Goal: Navigation & Orientation: Find specific page/section

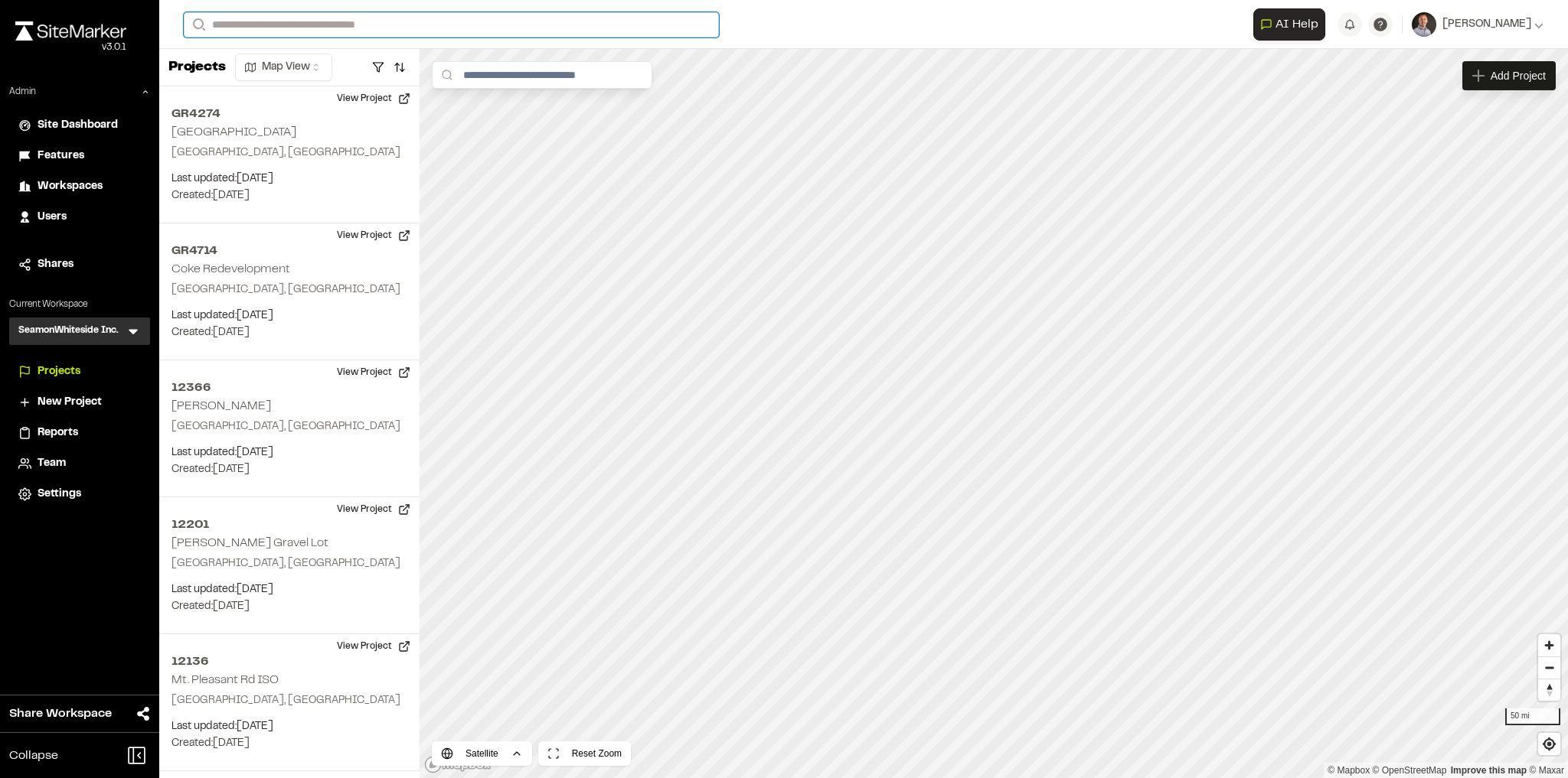
click at [308, 26] on input "Search" at bounding box center [451, 25] width 535 height 26
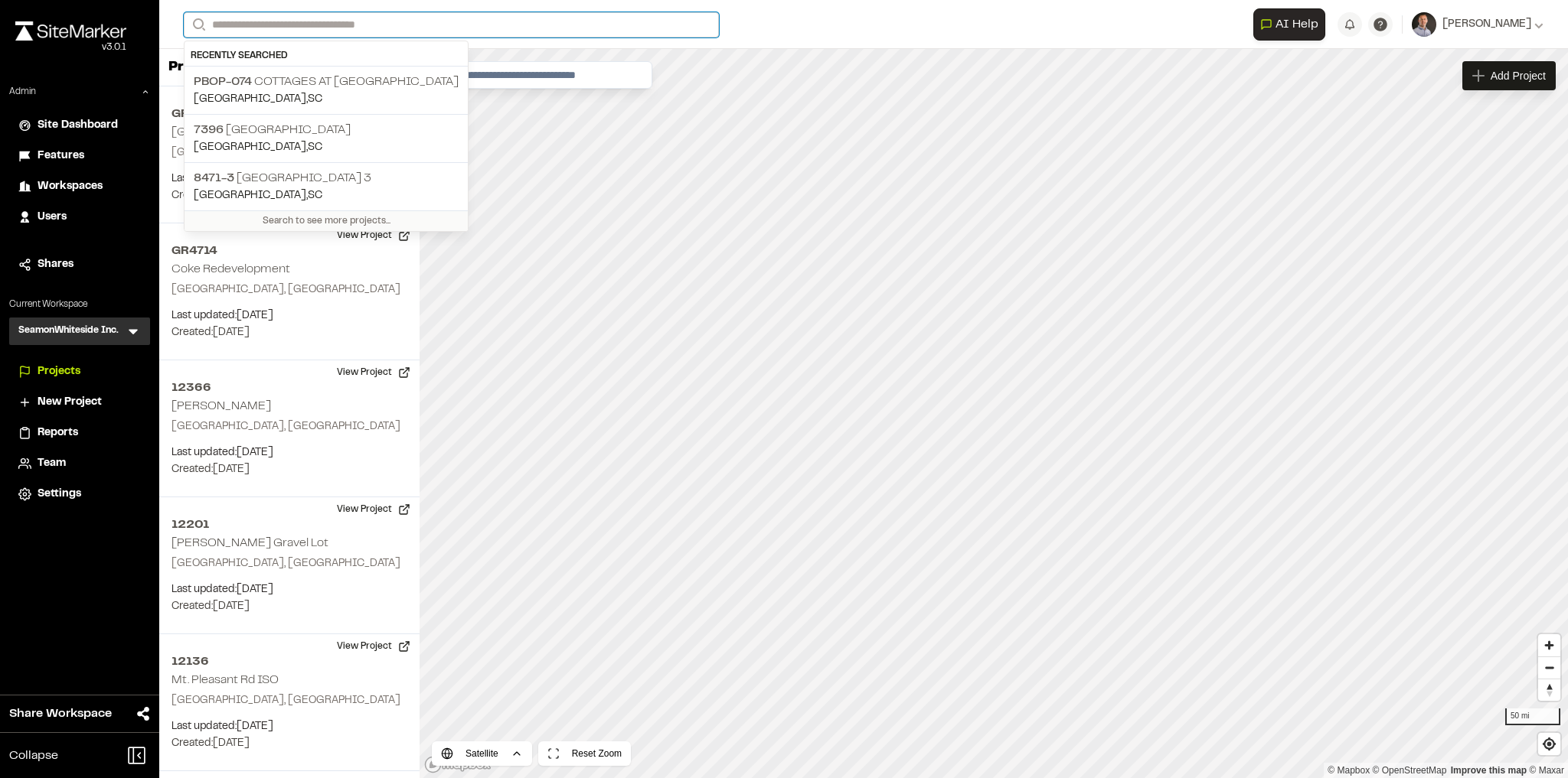
click at [424, 24] on input "Search" at bounding box center [451, 25] width 535 height 26
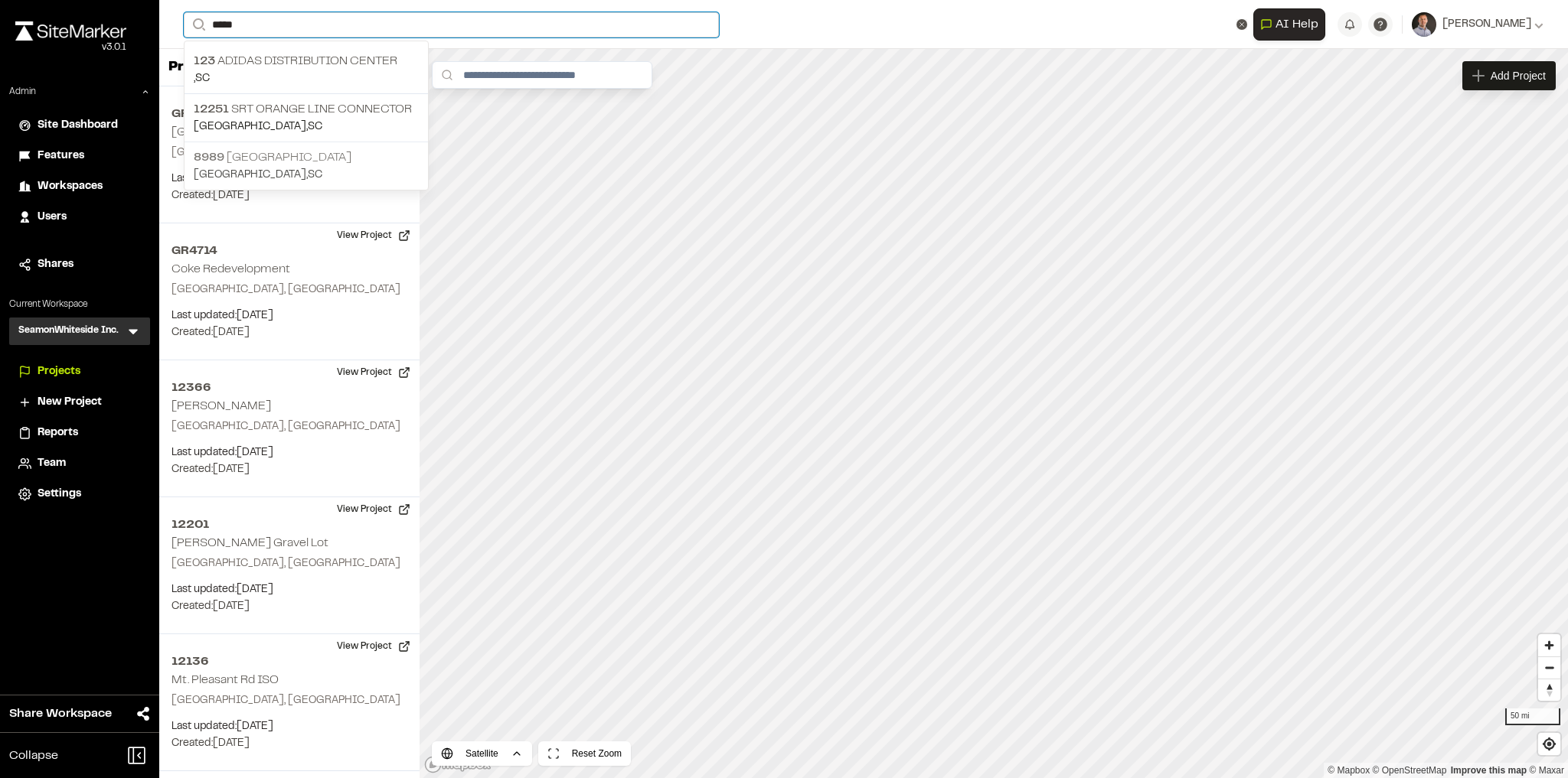
type input "*****"
click at [275, 148] on p "[STREET_ADDRESS]" at bounding box center [306, 157] width 225 height 18
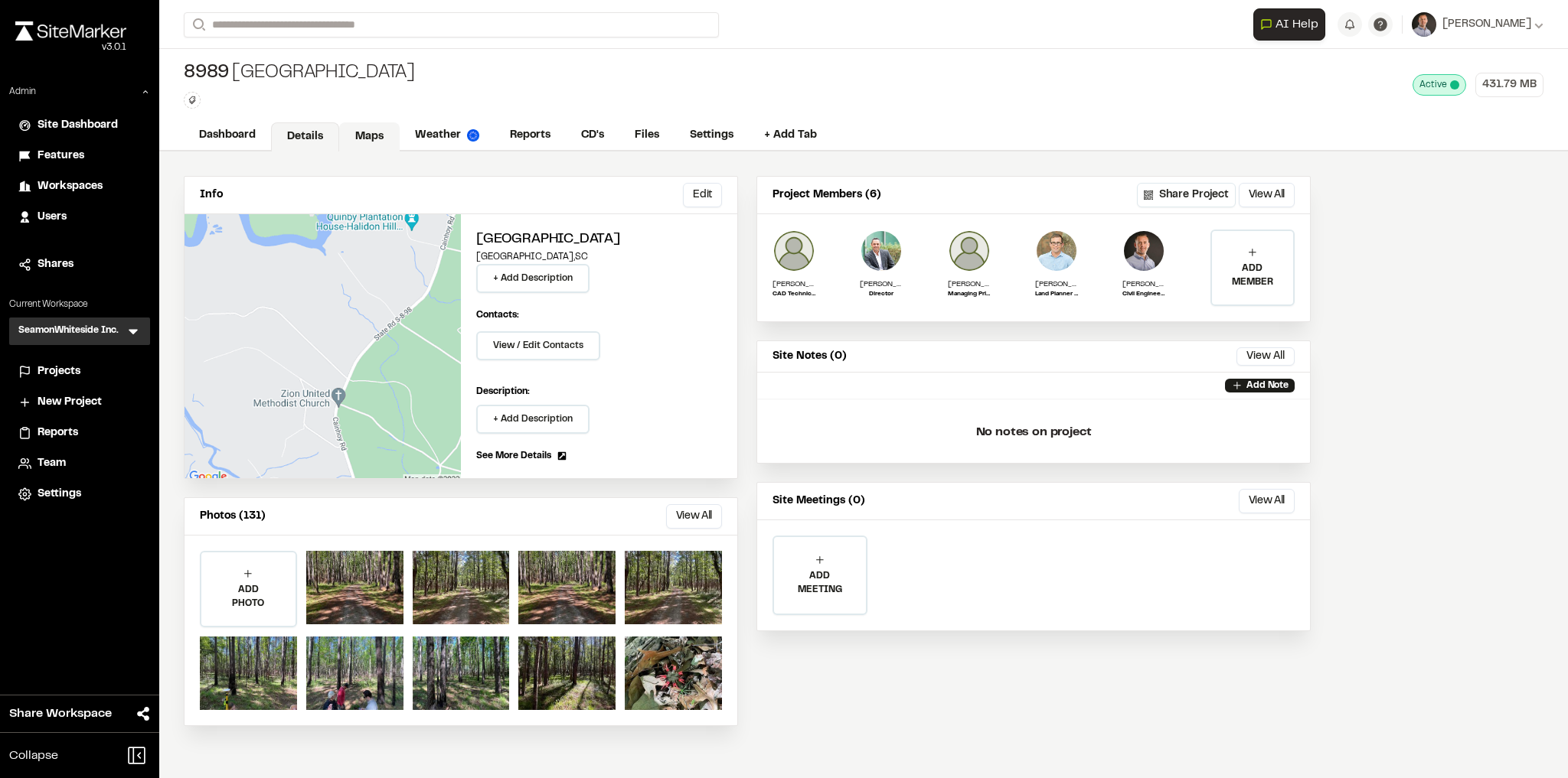
click at [381, 133] on link "Maps" at bounding box center [370, 136] width 61 height 29
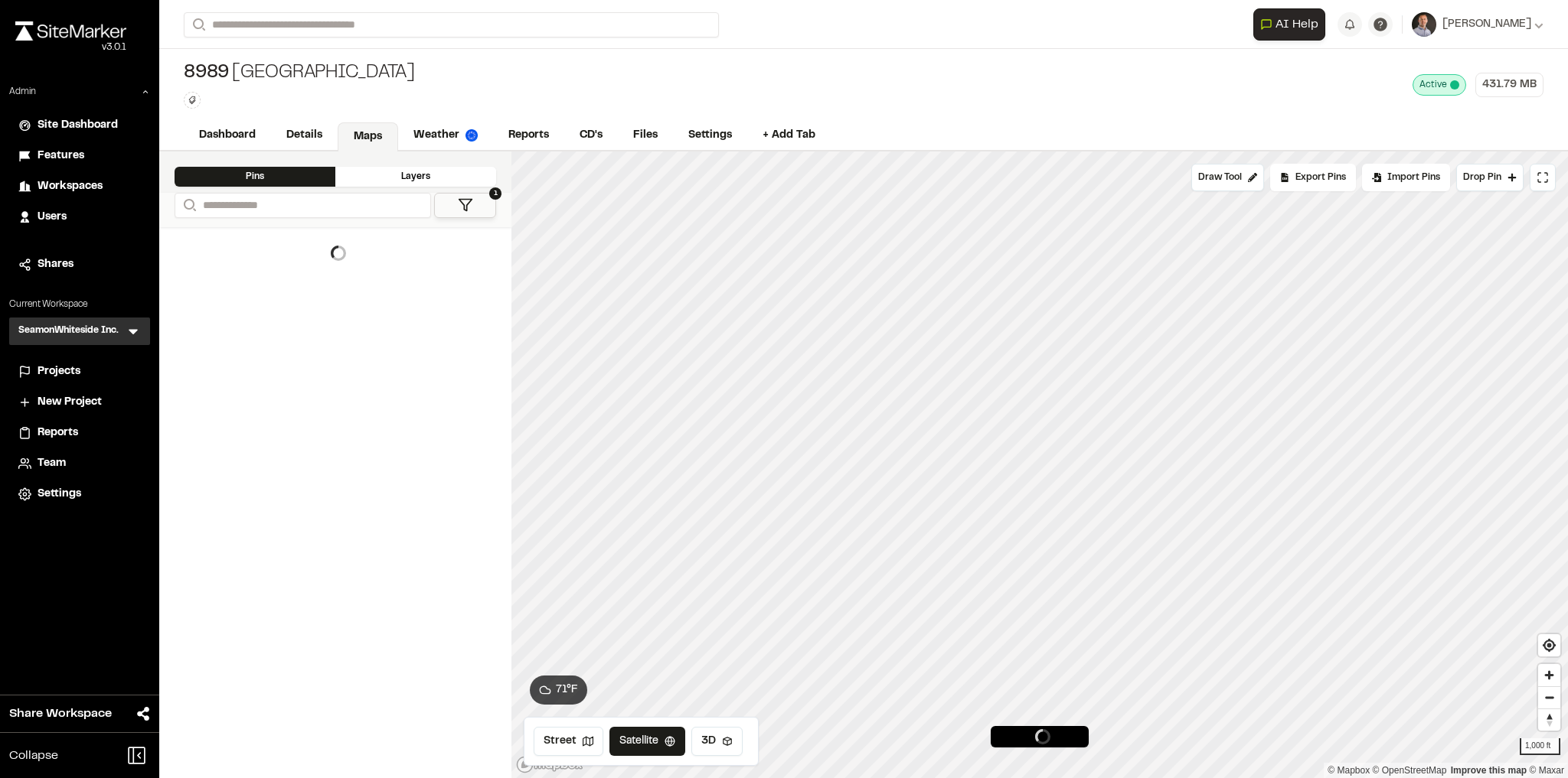
click at [487, 204] on button "1" at bounding box center [465, 205] width 62 height 26
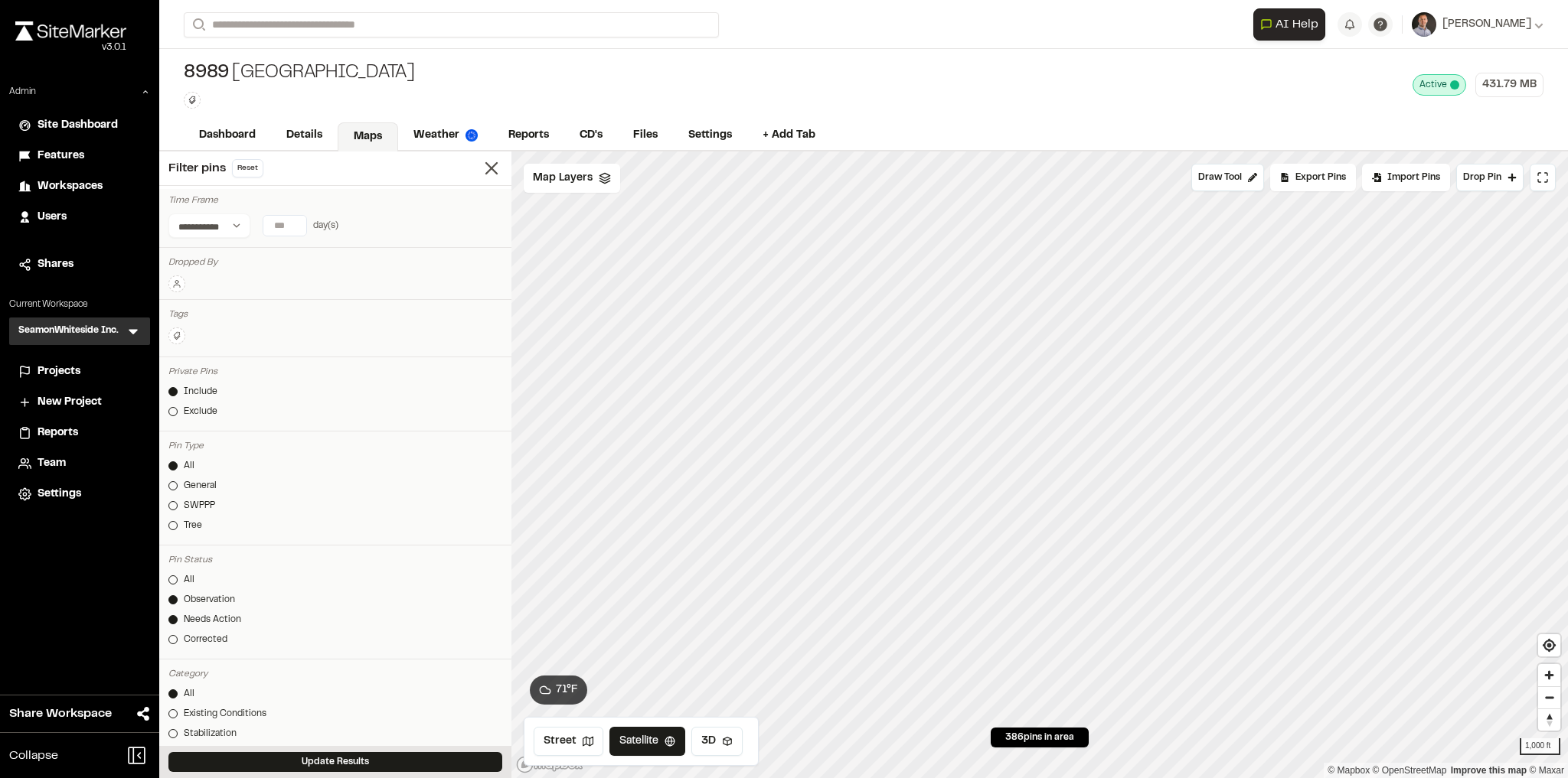
scroll to position [61, 0]
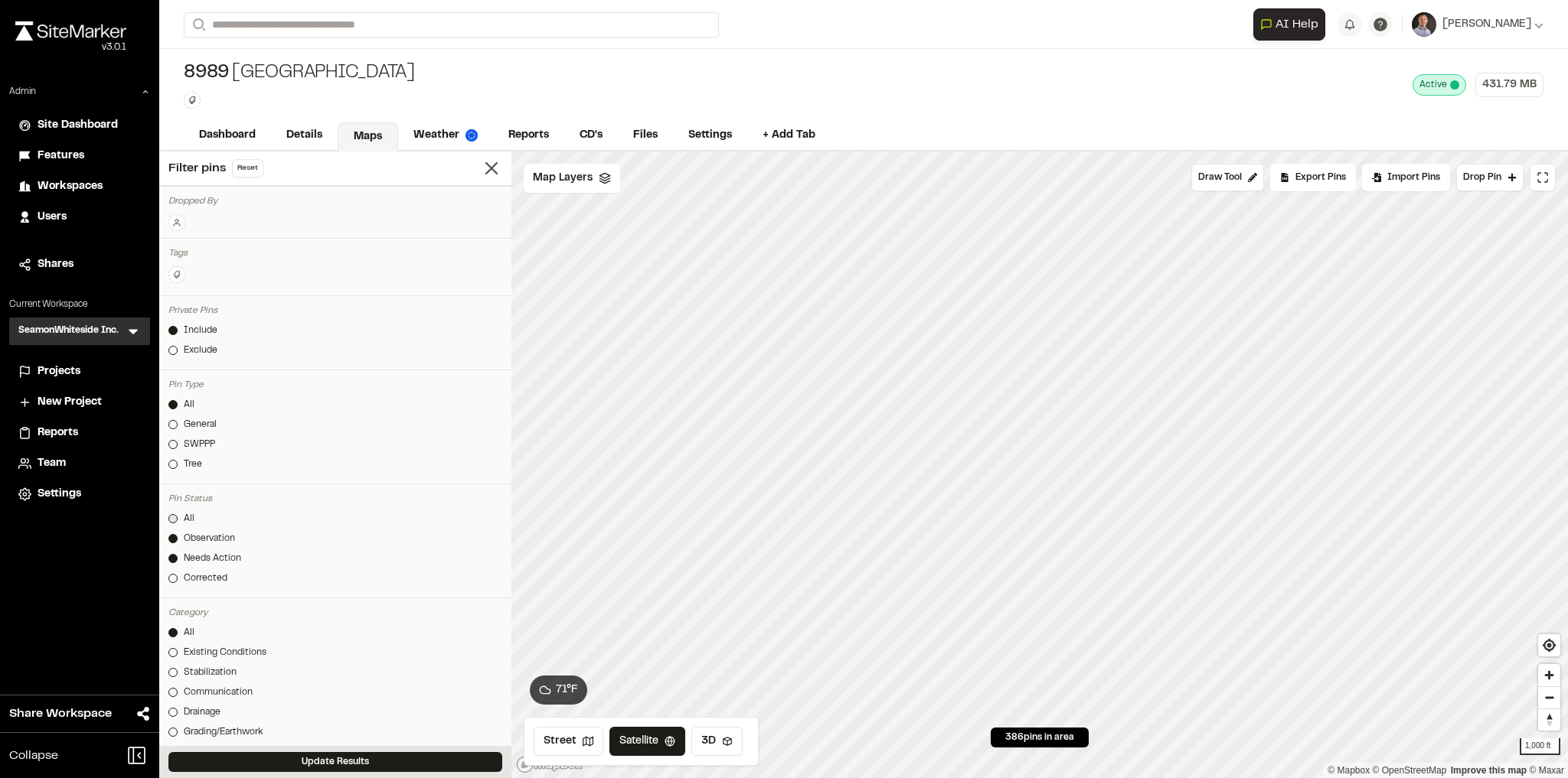
click at [194, 511] on link "All" at bounding box center [335, 518] width 334 height 14
click at [276, 760] on button "Update Results" at bounding box center [335, 762] width 334 height 20
click at [1317, 175] on span "Export Pins" at bounding box center [1319, 177] width 50 height 14
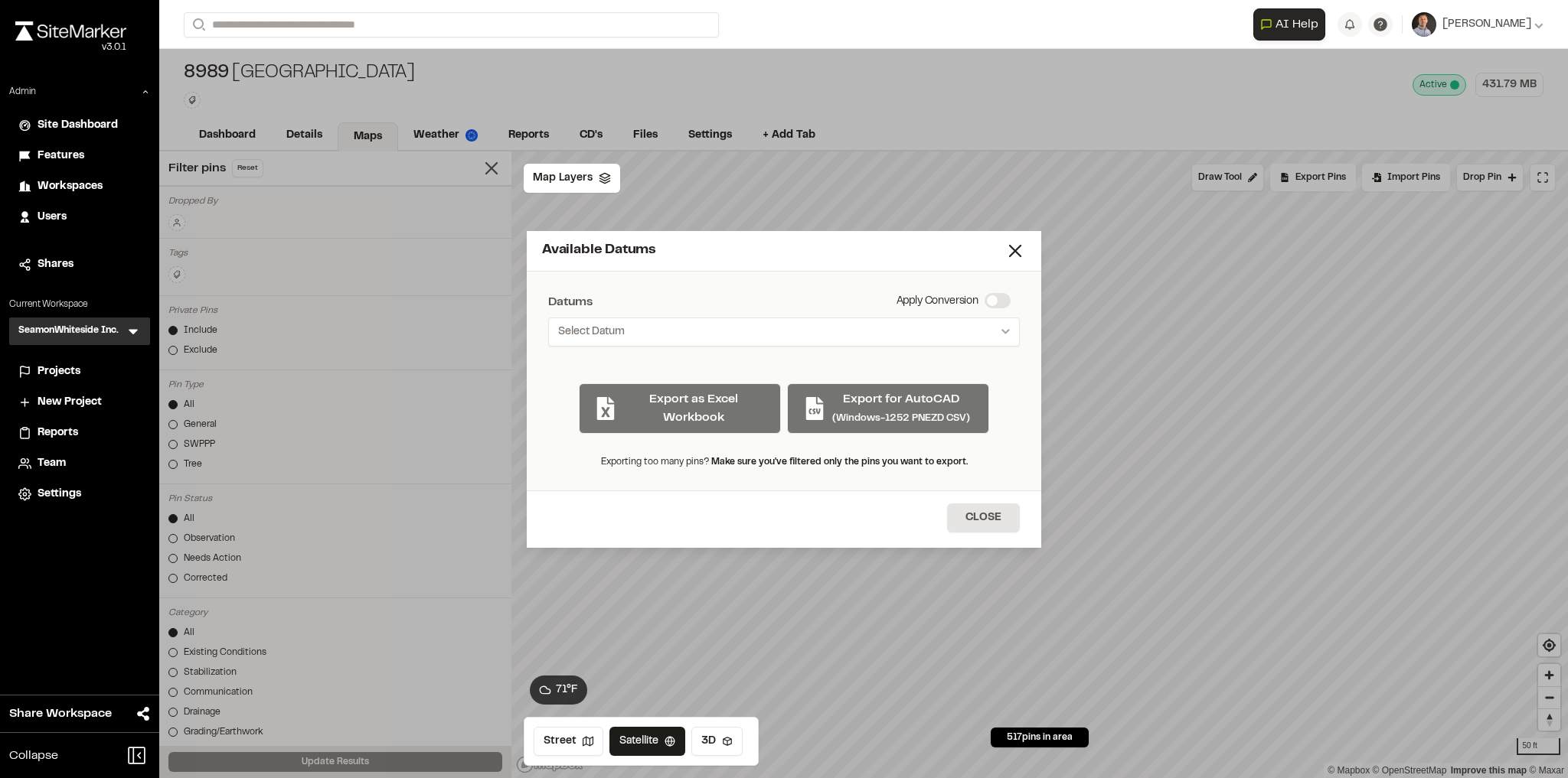
click at [701, 415] on div "Export as Excel Workbook Export for AutoCAD (Windows-1252 PNEZD CSV)" at bounding box center [783, 403] width 472 height 62
click at [1008, 254] on icon at bounding box center [1015, 251] width 22 height 22
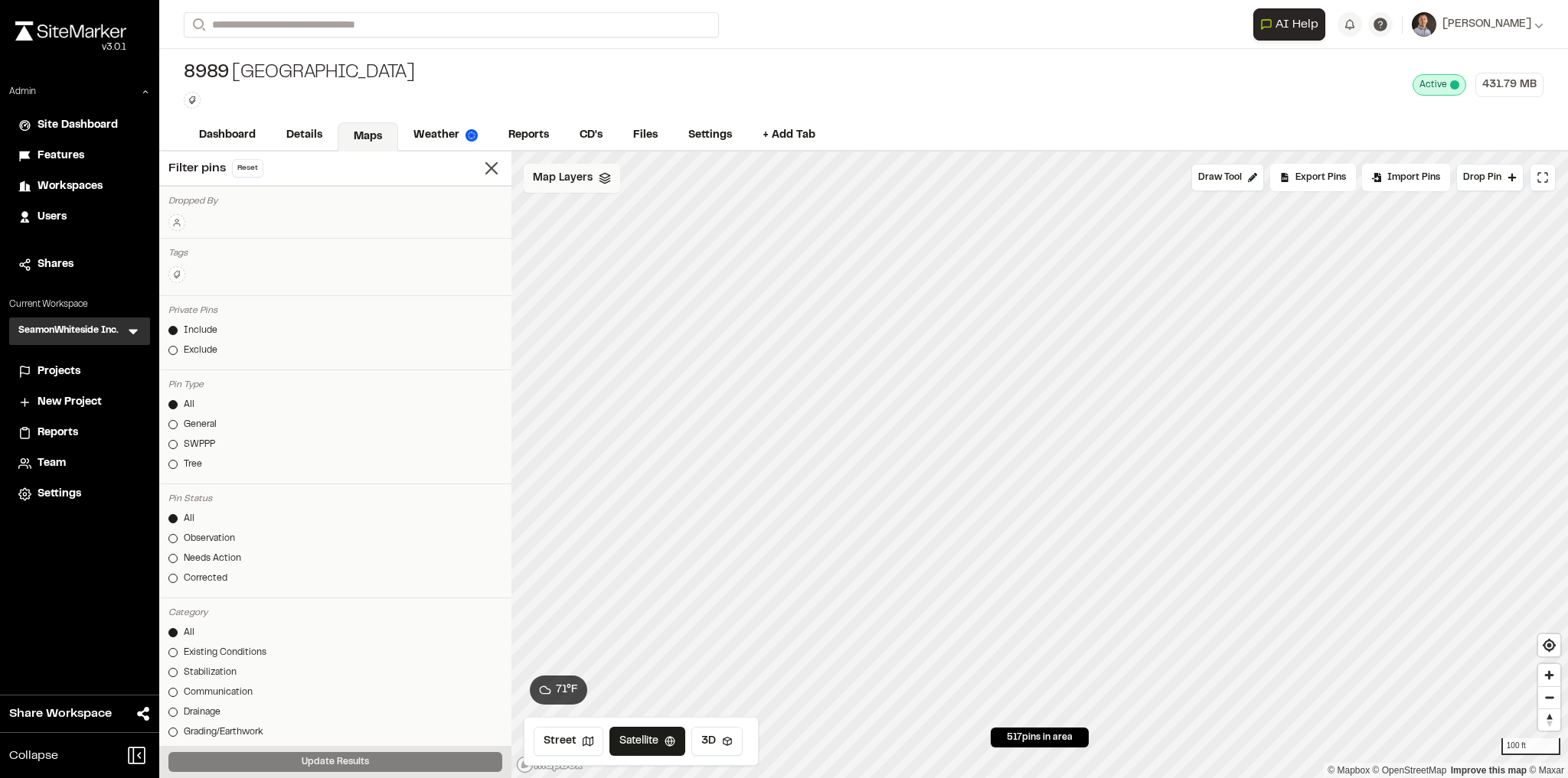
click at [566, 175] on span "Map Layers" at bounding box center [562, 179] width 60 height 17
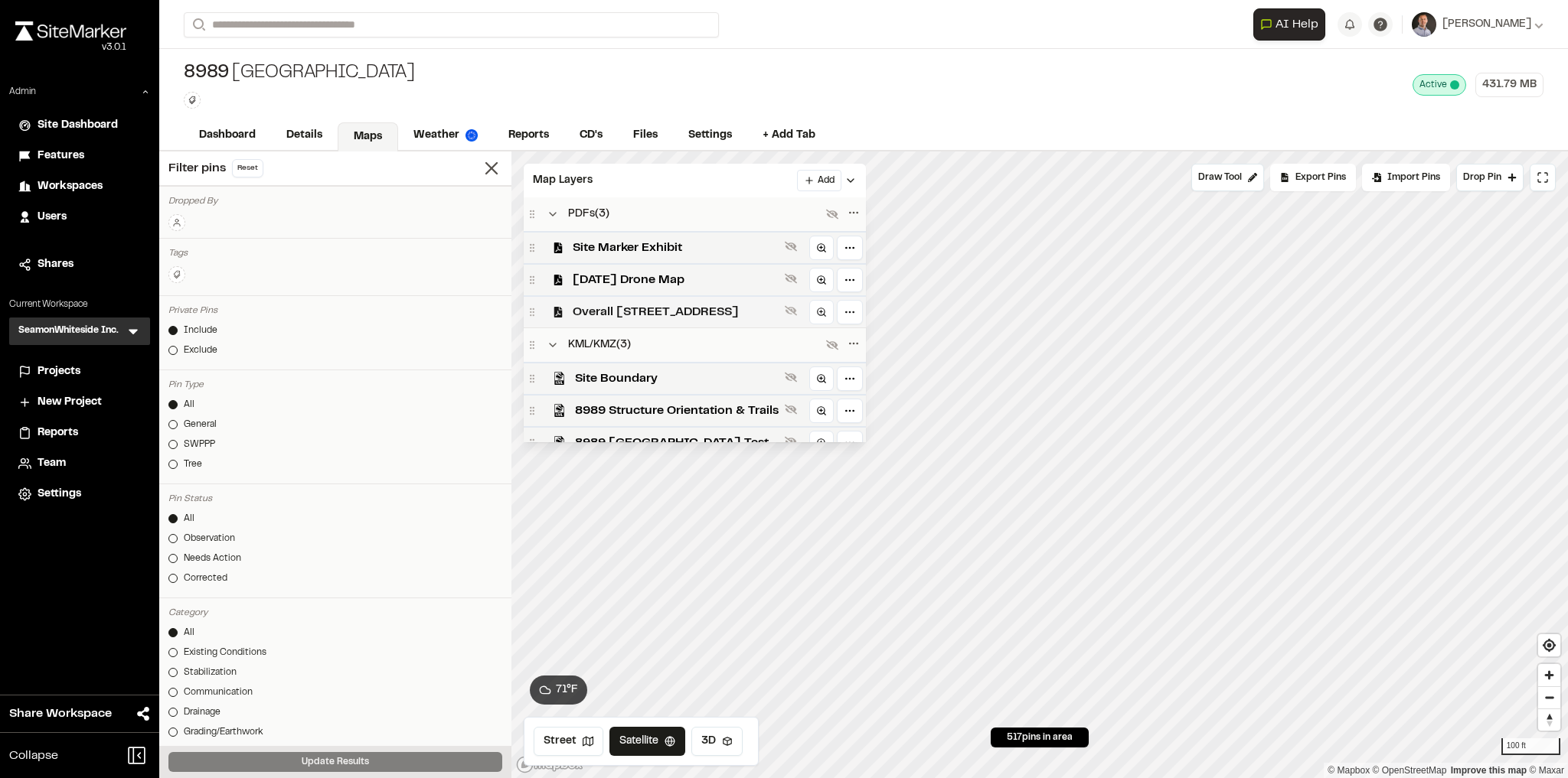
click at [708, 320] on div "Overall [STREET_ADDRESS]" at bounding box center [695, 311] width 342 height 32
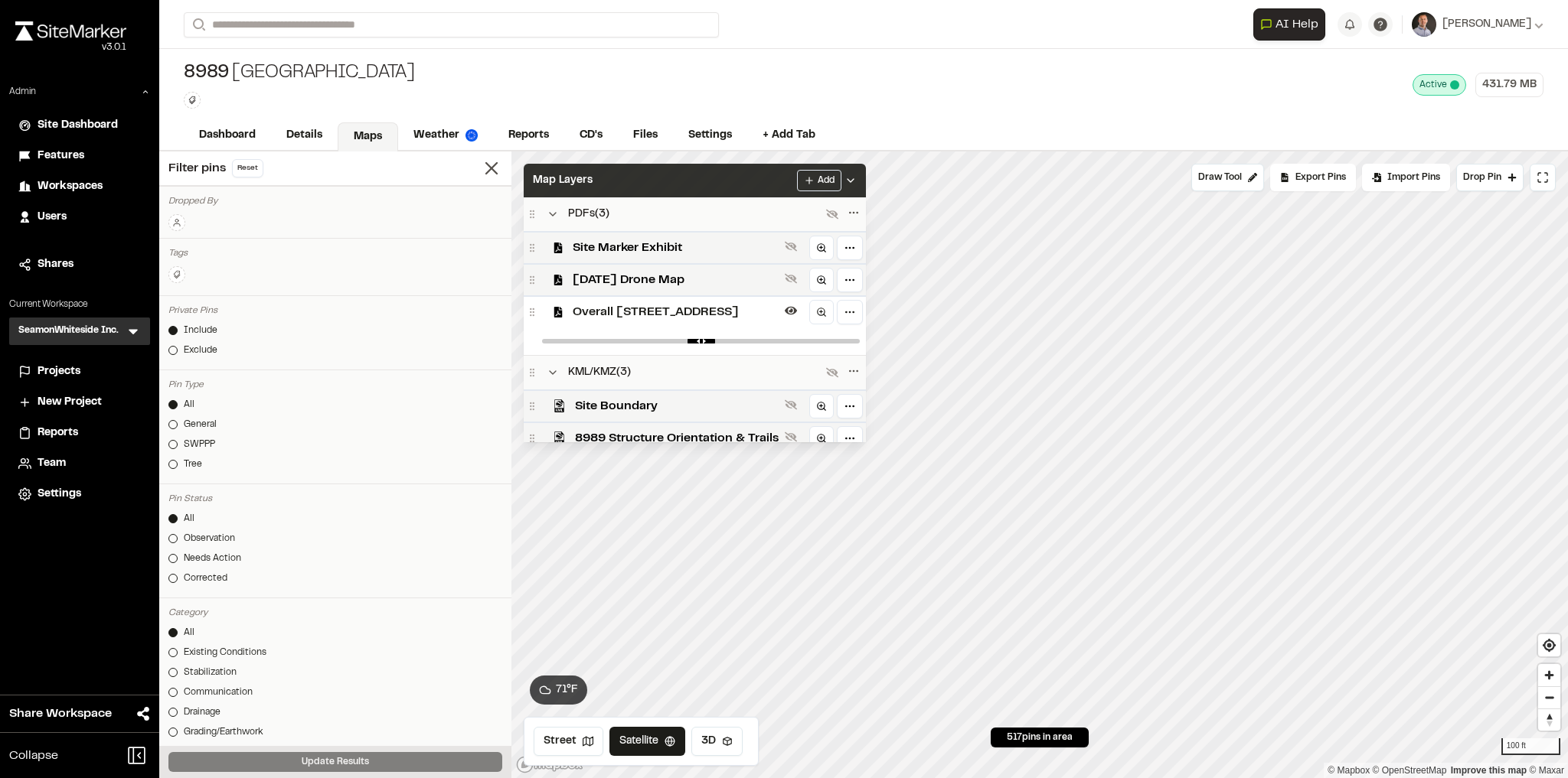
click at [768, 178] on div "Map Layers Add" at bounding box center [695, 181] width 342 height 34
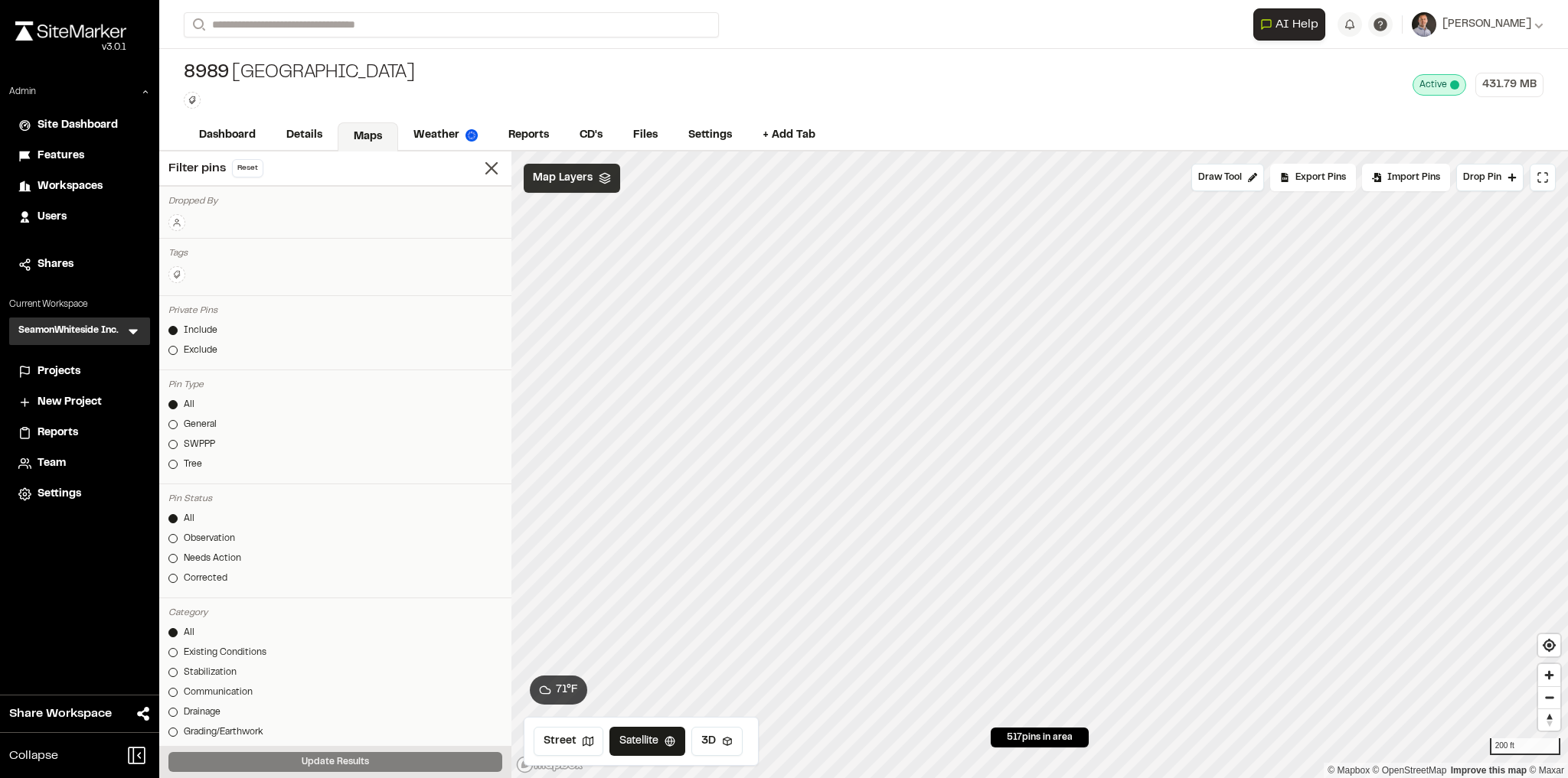
click at [572, 181] on span "Map Layers" at bounding box center [562, 179] width 60 height 17
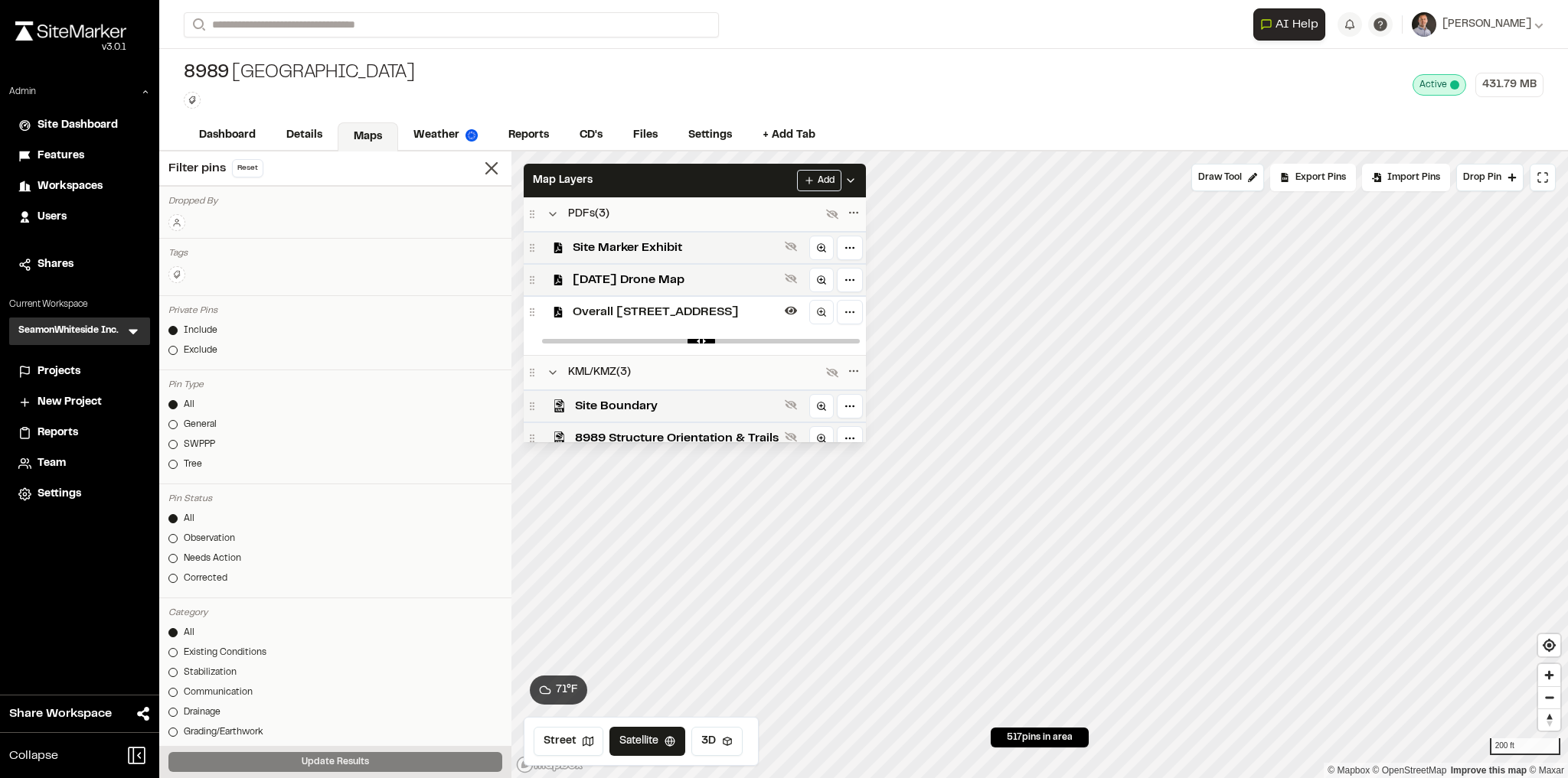
click at [731, 343] on div at bounding box center [701, 340] width 330 height 27
click at [757, 329] on div at bounding box center [701, 340] width 330 height 27
click at [692, 348] on div at bounding box center [701, 340] width 330 height 27
type input "****"
click at [746, 179] on div "Map Layers Add" at bounding box center [695, 181] width 342 height 34
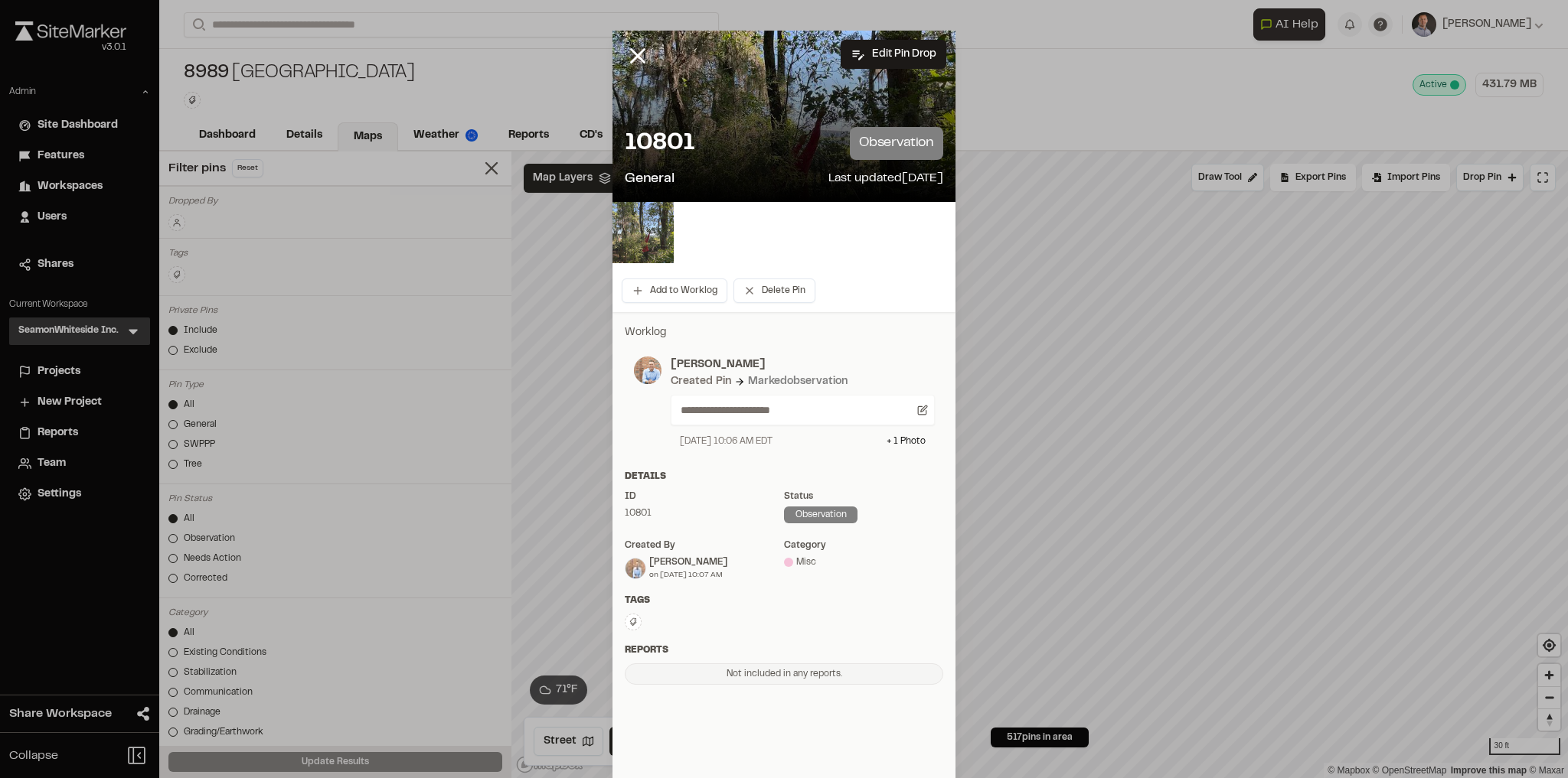
click at [645, 233] on img at bounding box center [642, 233] width 61 height 61
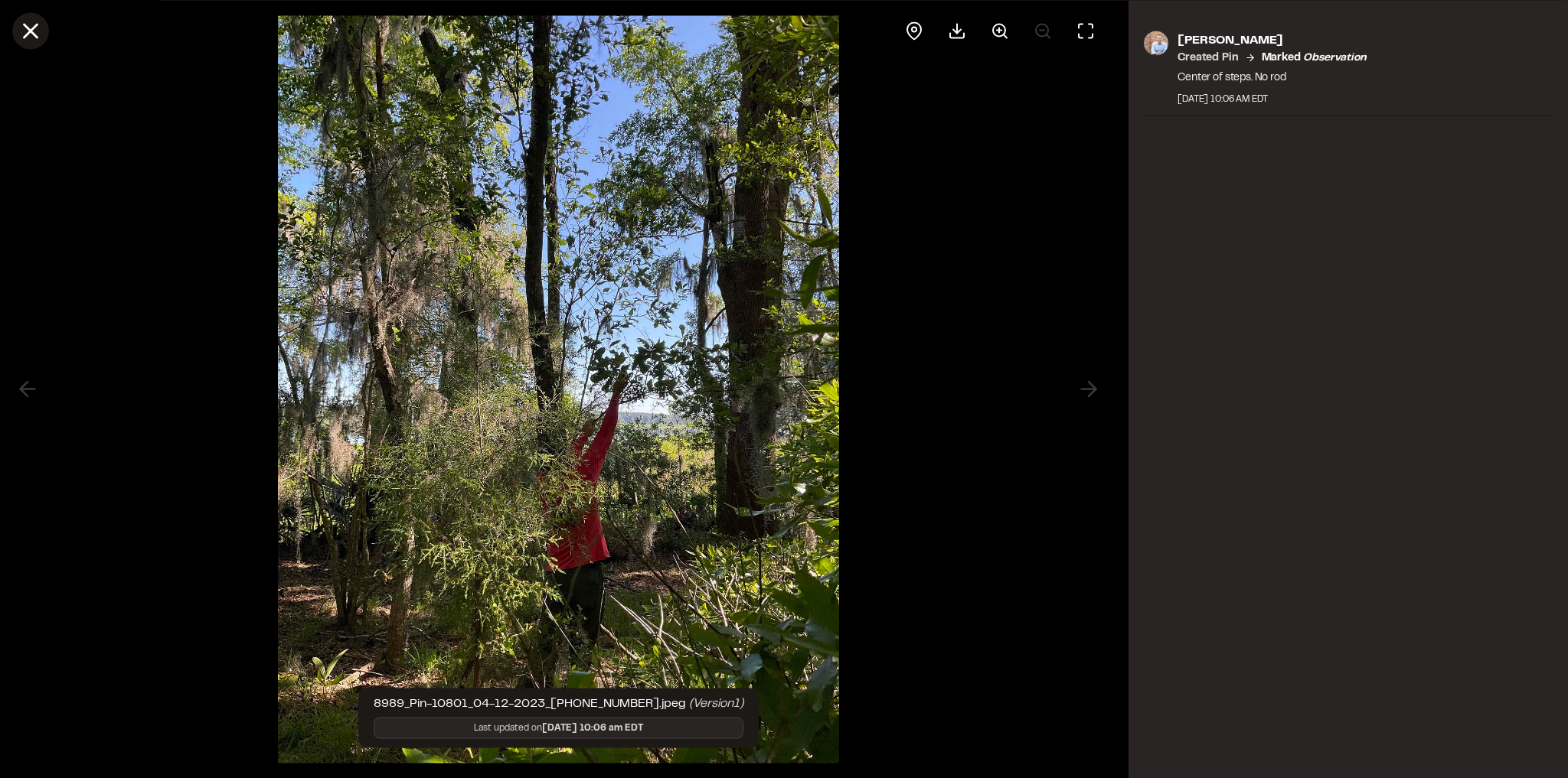
click at [34, 29] on icon at bounding box center [31, 31] width 26 height 26
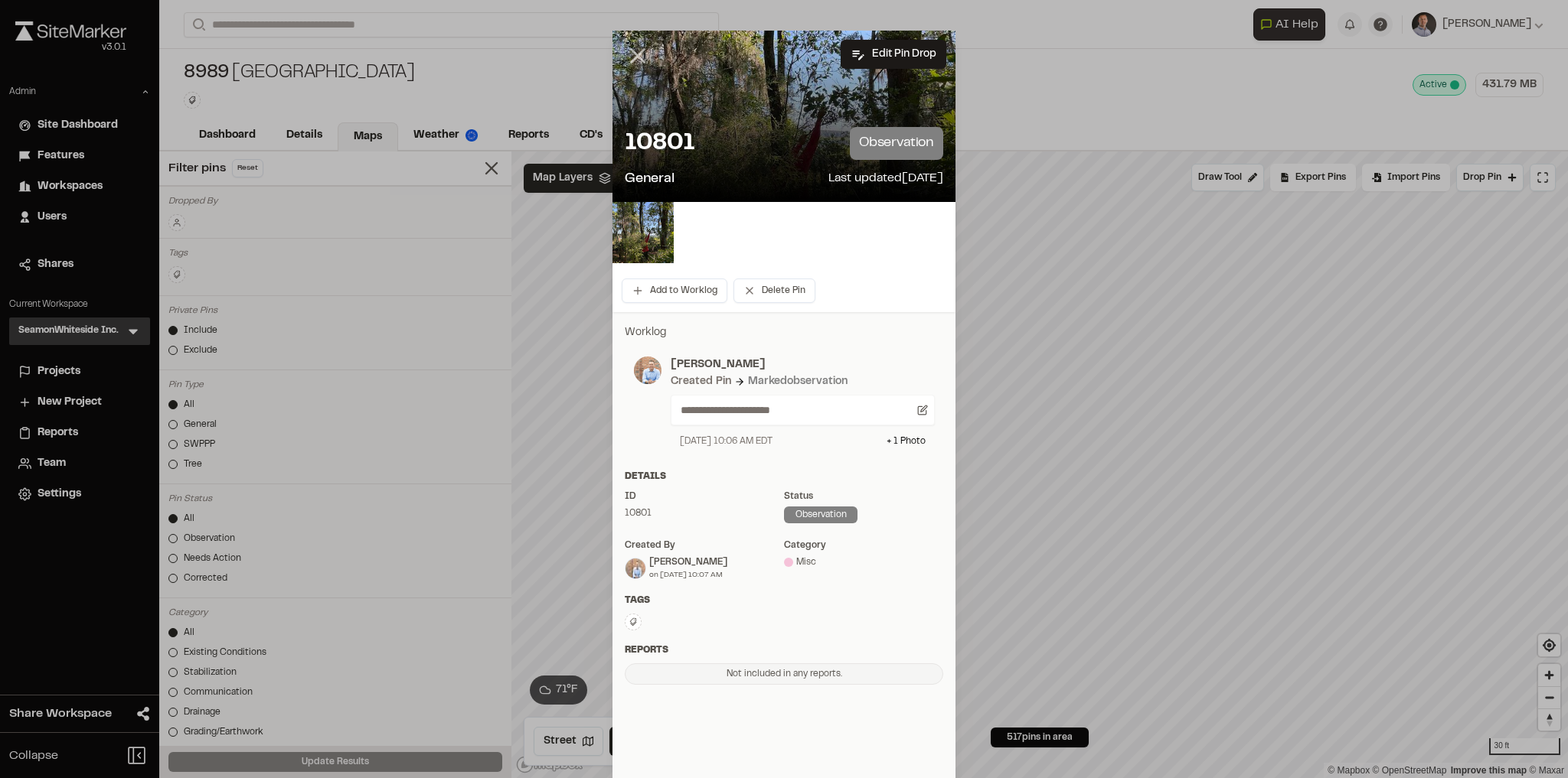
click at [635, 54] on line at bounding box center [638, 57] width 13 height 13
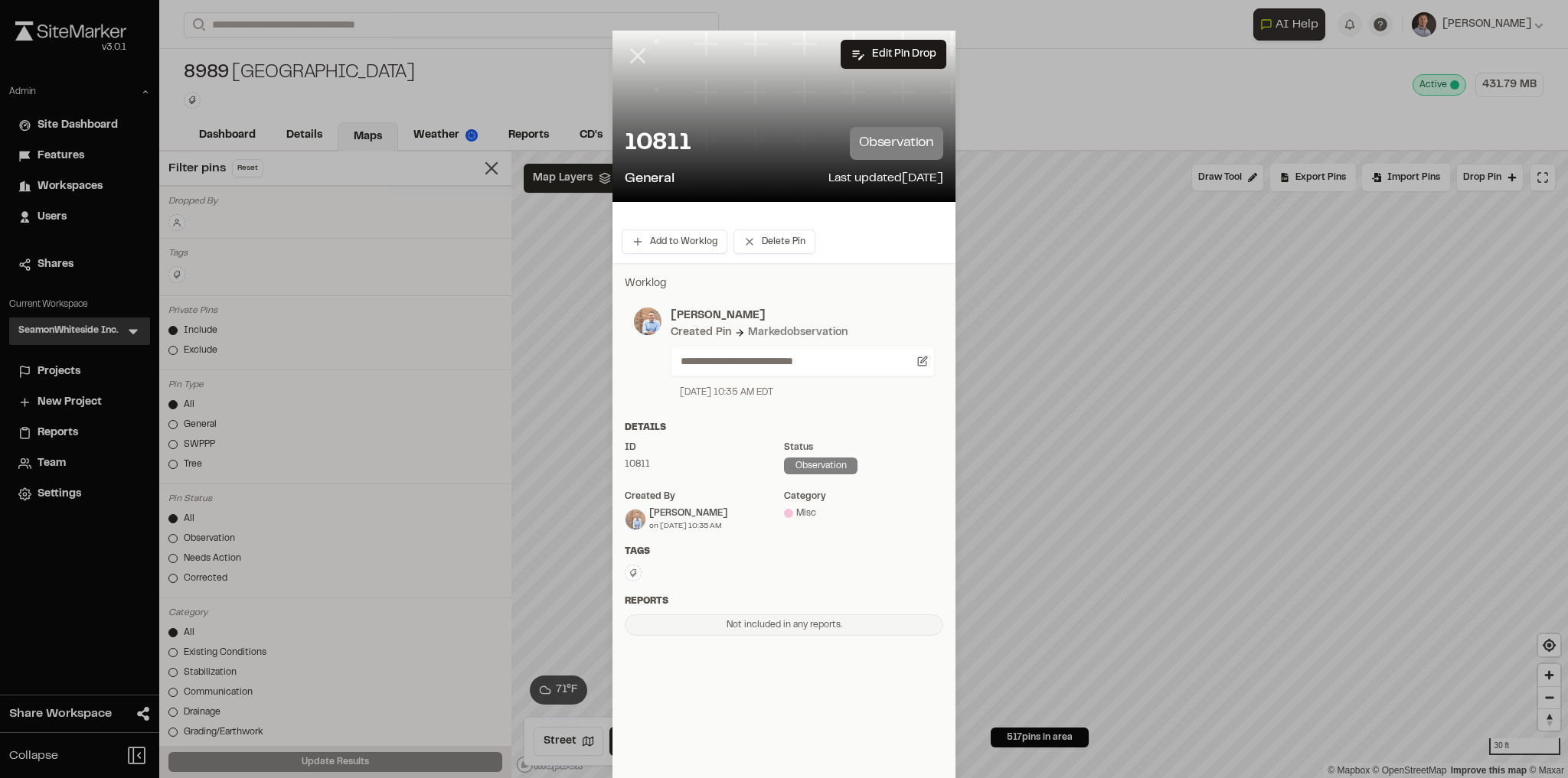
click at [628, 53] on icon at bounding box center [637, 56] width 26 height 26
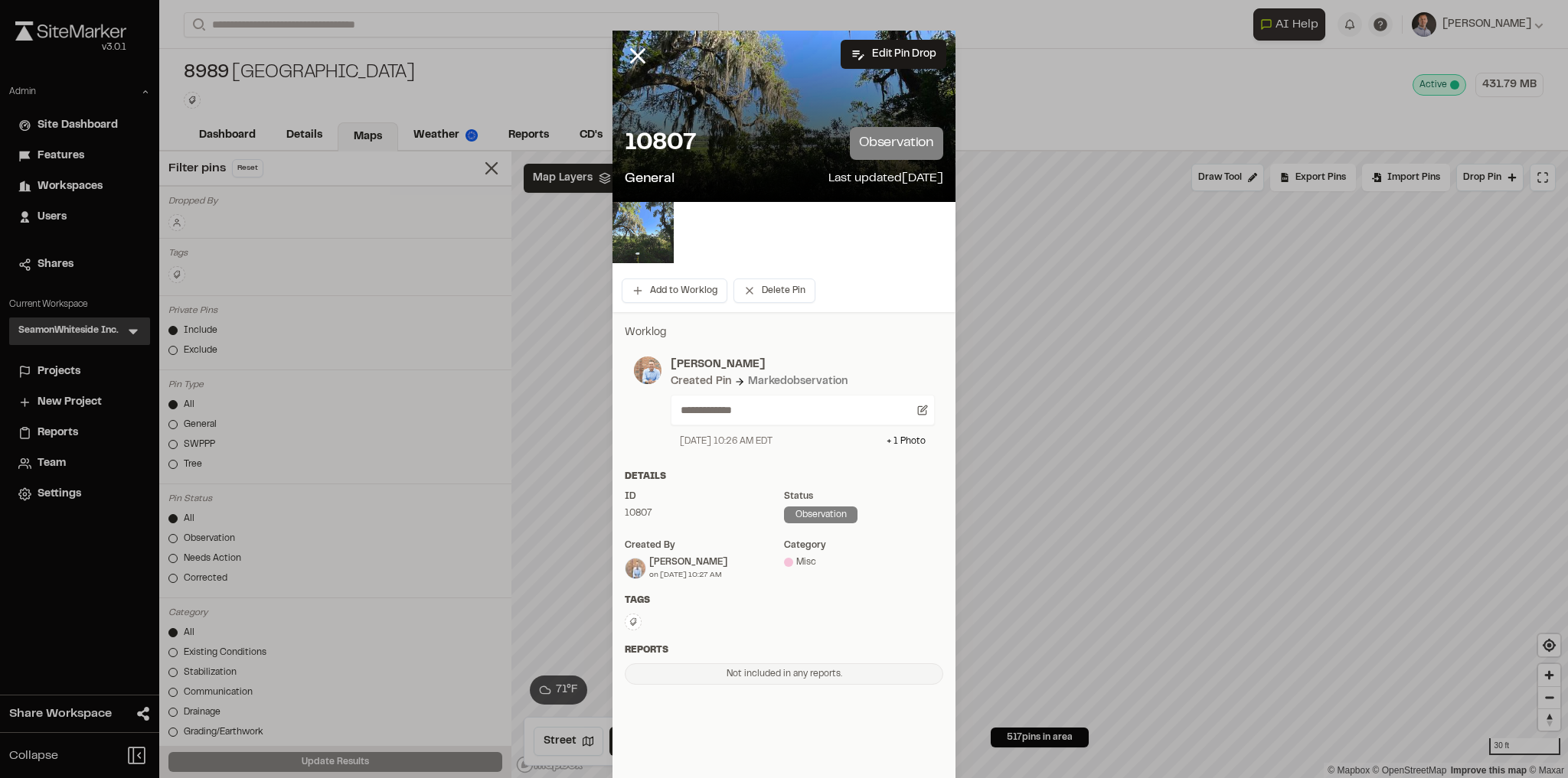
click at [645, 240] on img at bounding box center [642, 233] width 61 height 61
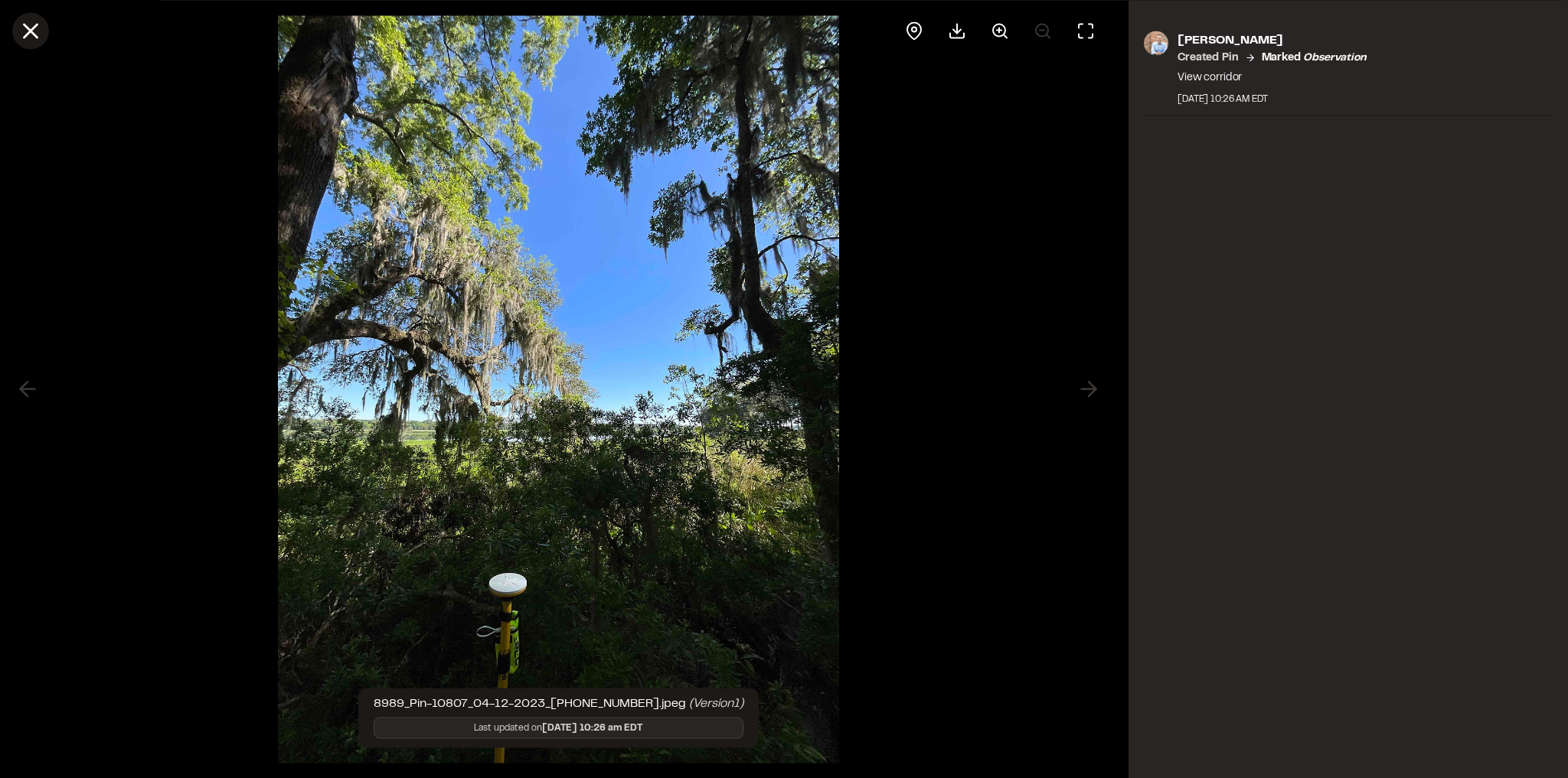
click at [30, 27] on icon at bounding box center [31, 31] width 26 height 26
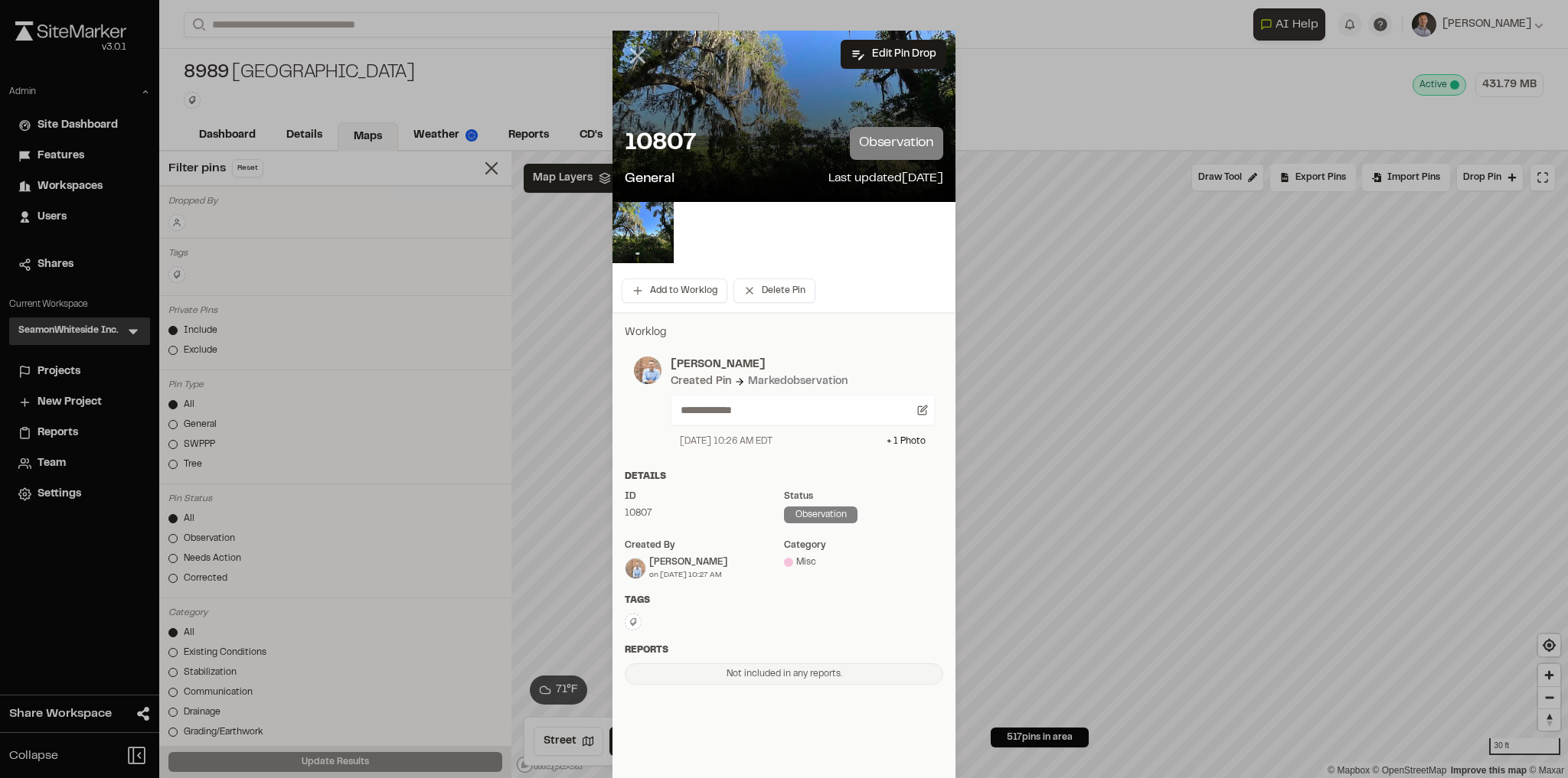
click at [634, 52] on icon at bounding box center [637, 56] width 26 height 26
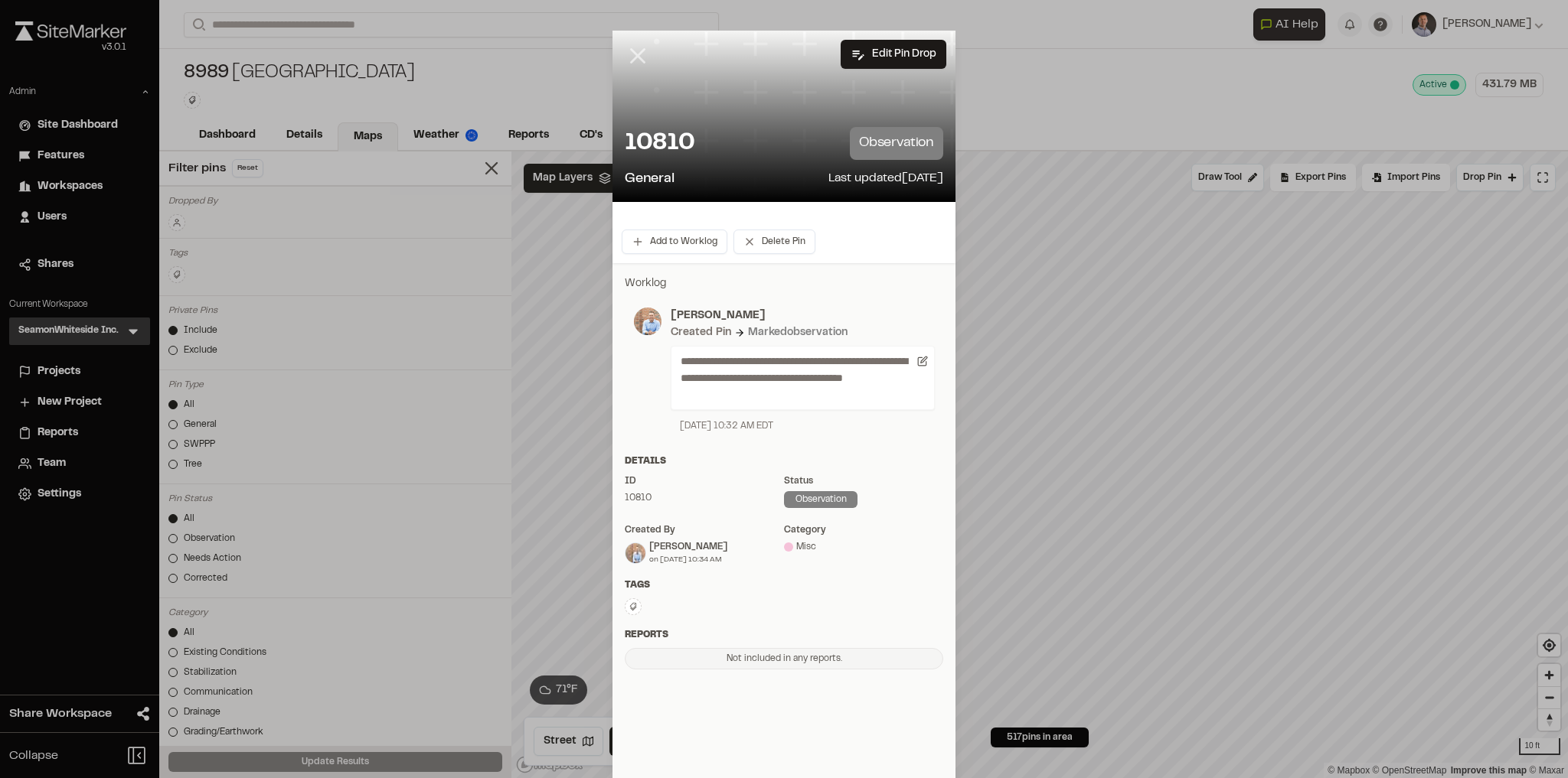
click at [643, 59] on icon at bounding box center [637, 56] width 26 height 26
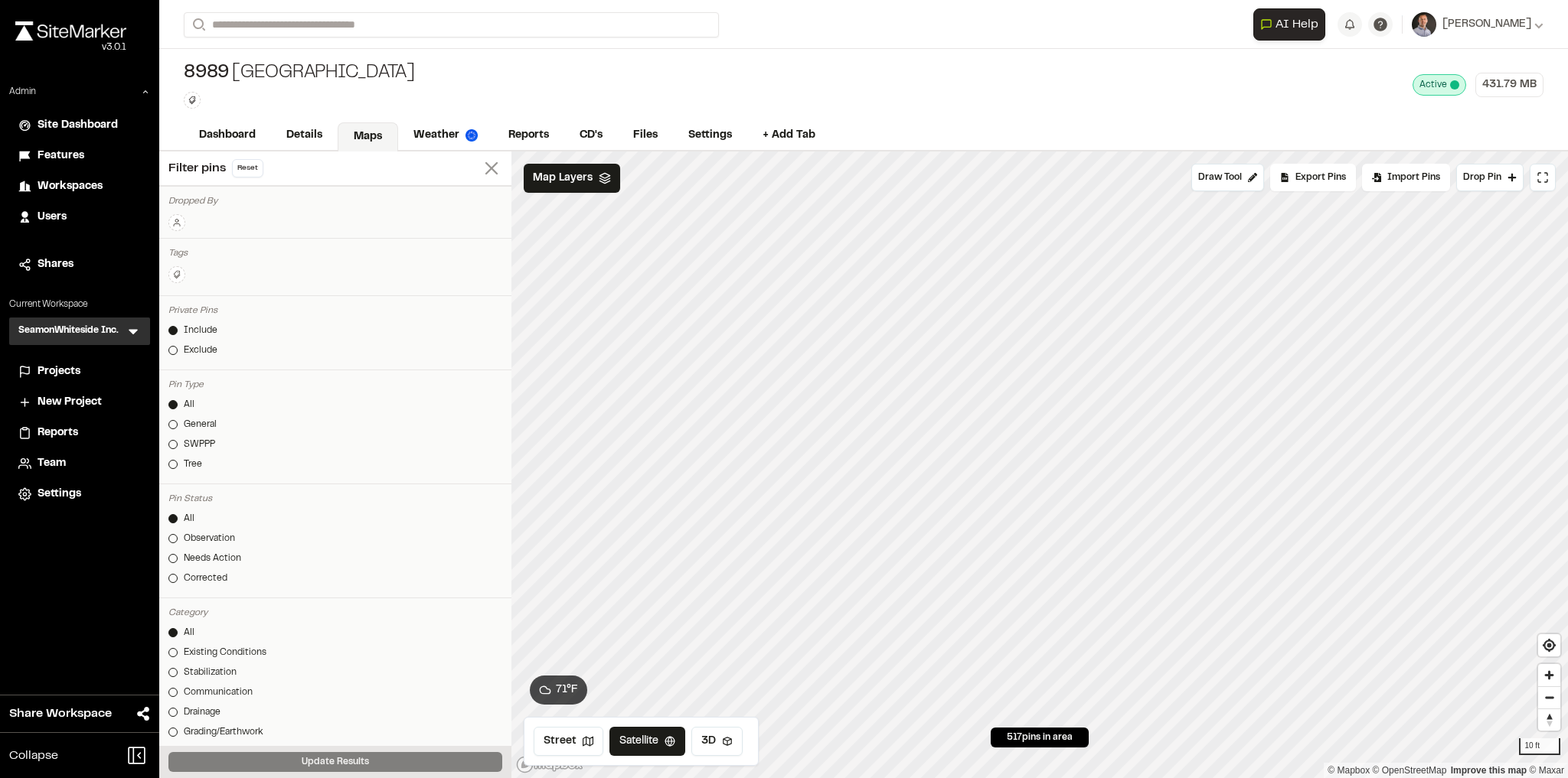
click at [481, 168] on icon at bounding box center [491, 168] width 22 height 22
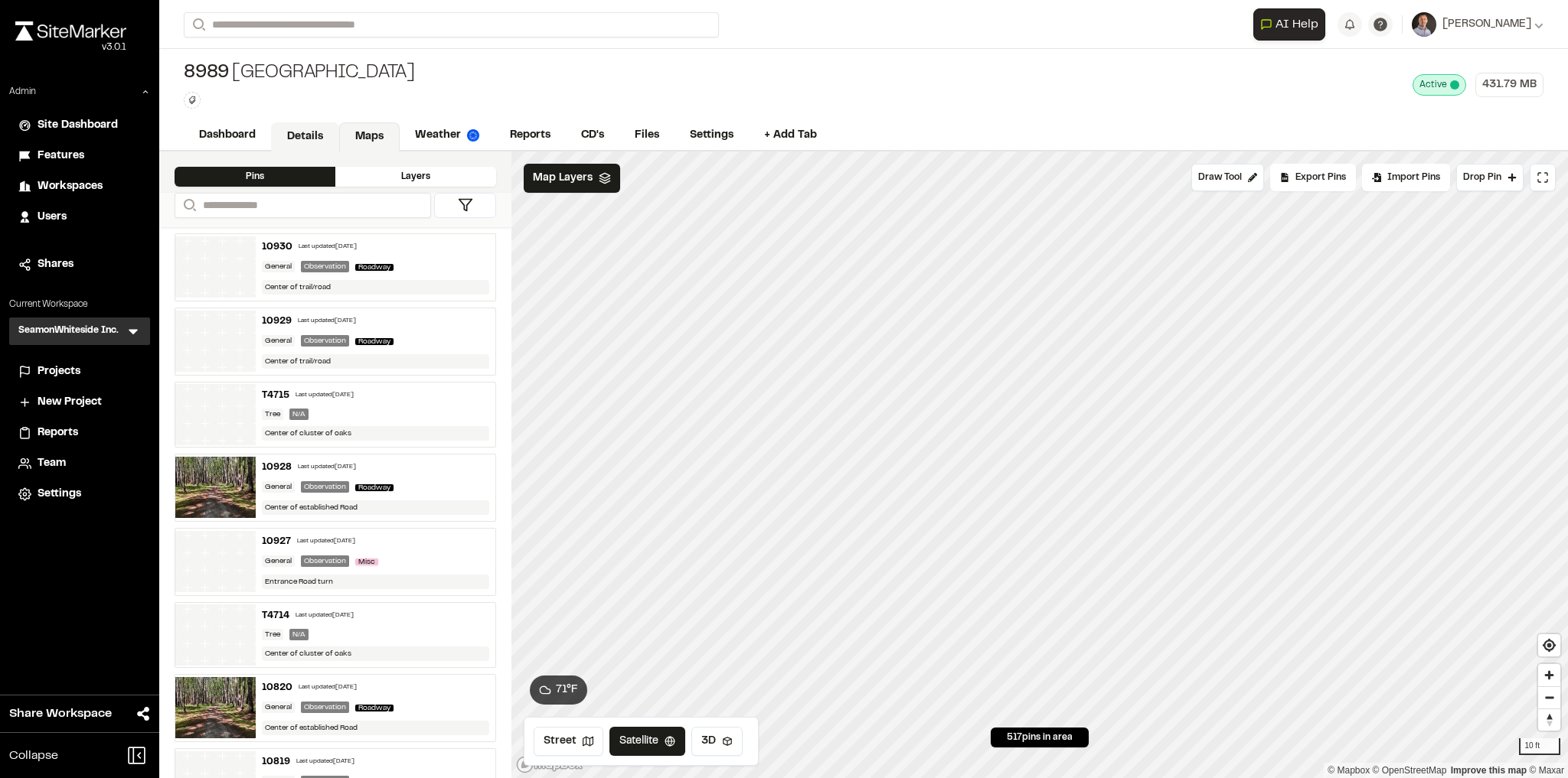
click at [303, 144] on link "Details" at bounding box center [305, 136] width 68 height 29
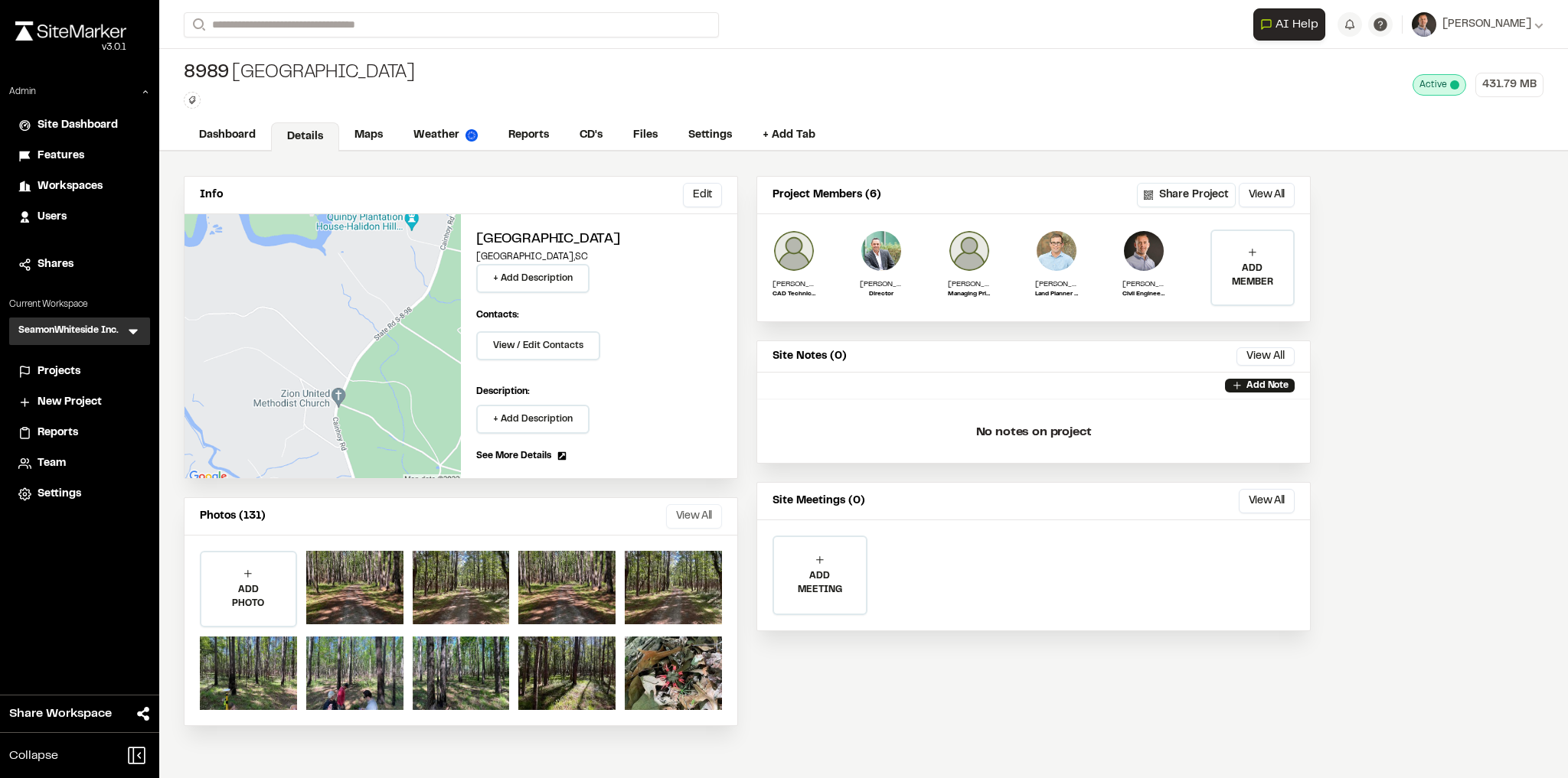
click at [711, 510] on button "View All" at bounding box center [693, 516] width 56 height 25
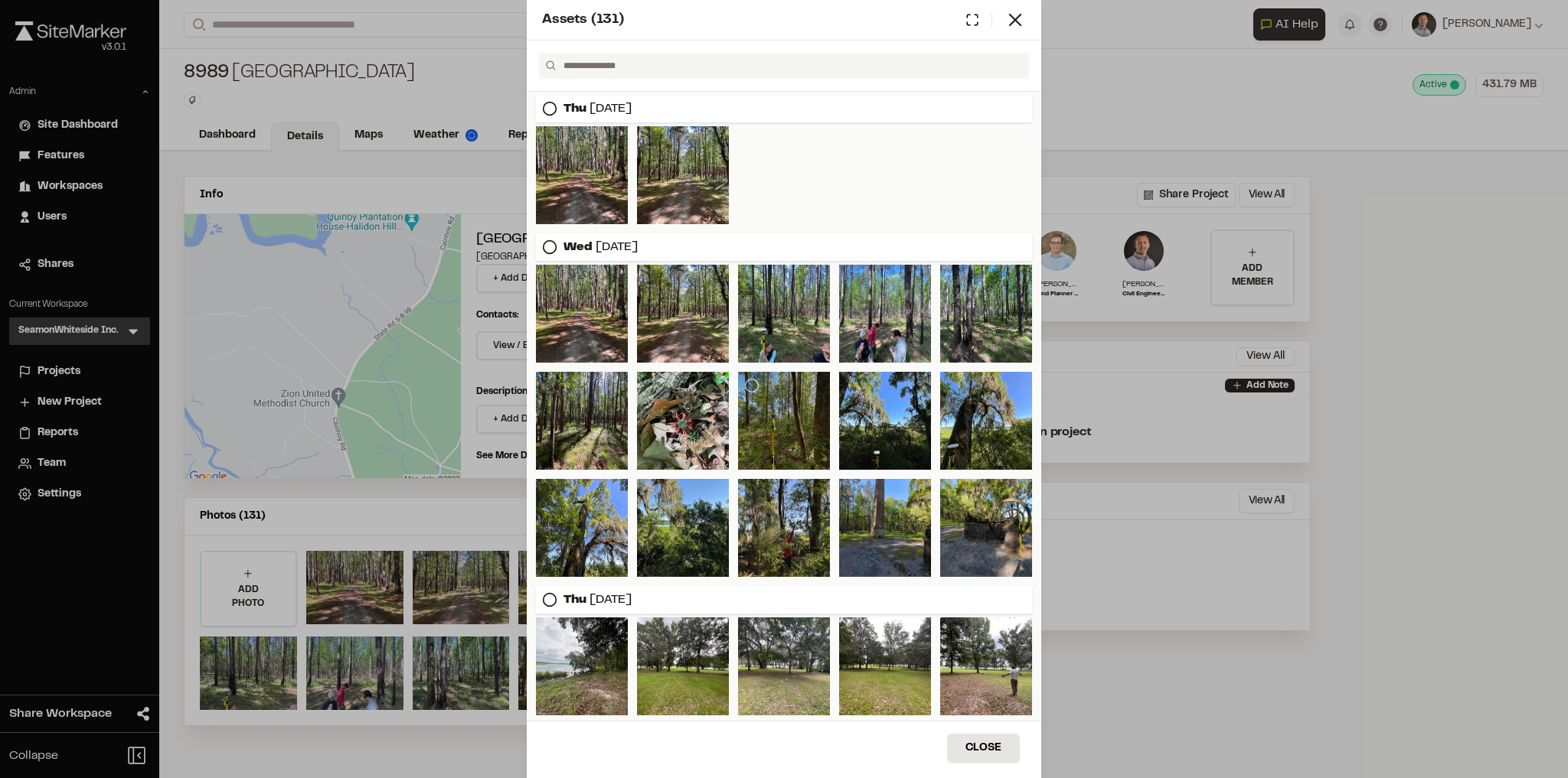
click at [787, 432] on div at bounding box center [783, 421] width 92 height 98
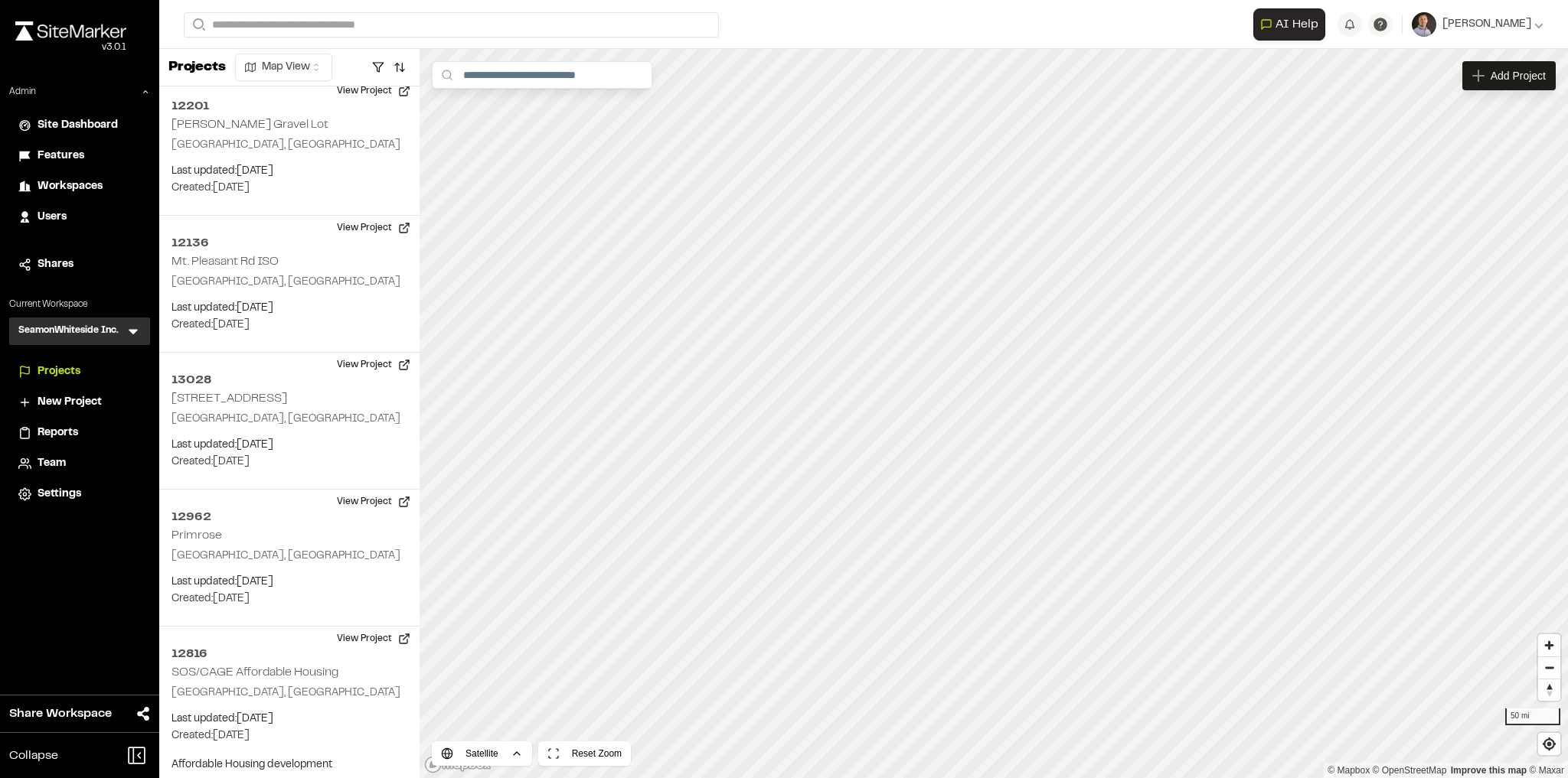
scroll to position [427, 0]
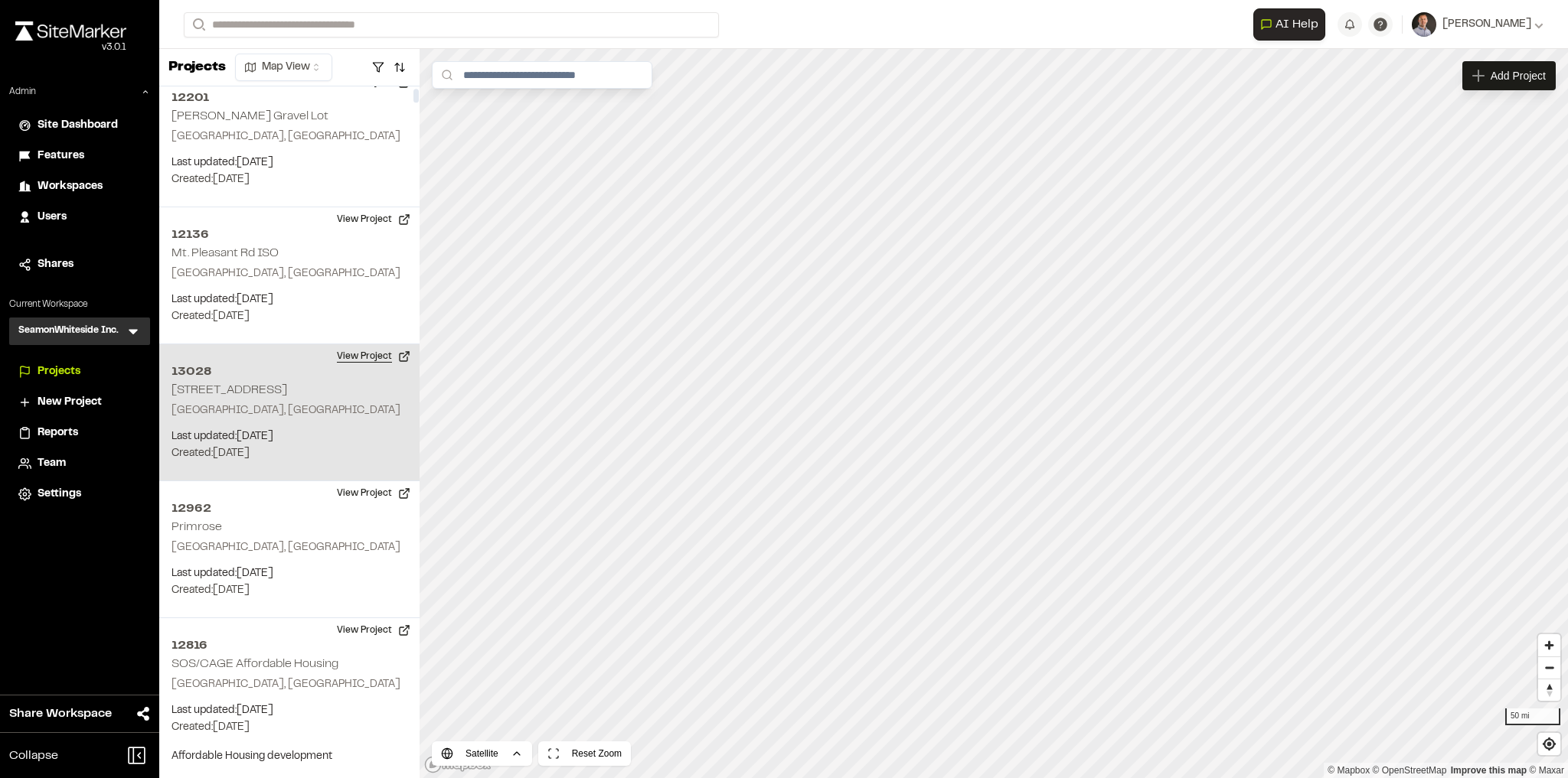
click at [349, 353] on button "View Project" at bounding box center [373, 356] width 92 height 25
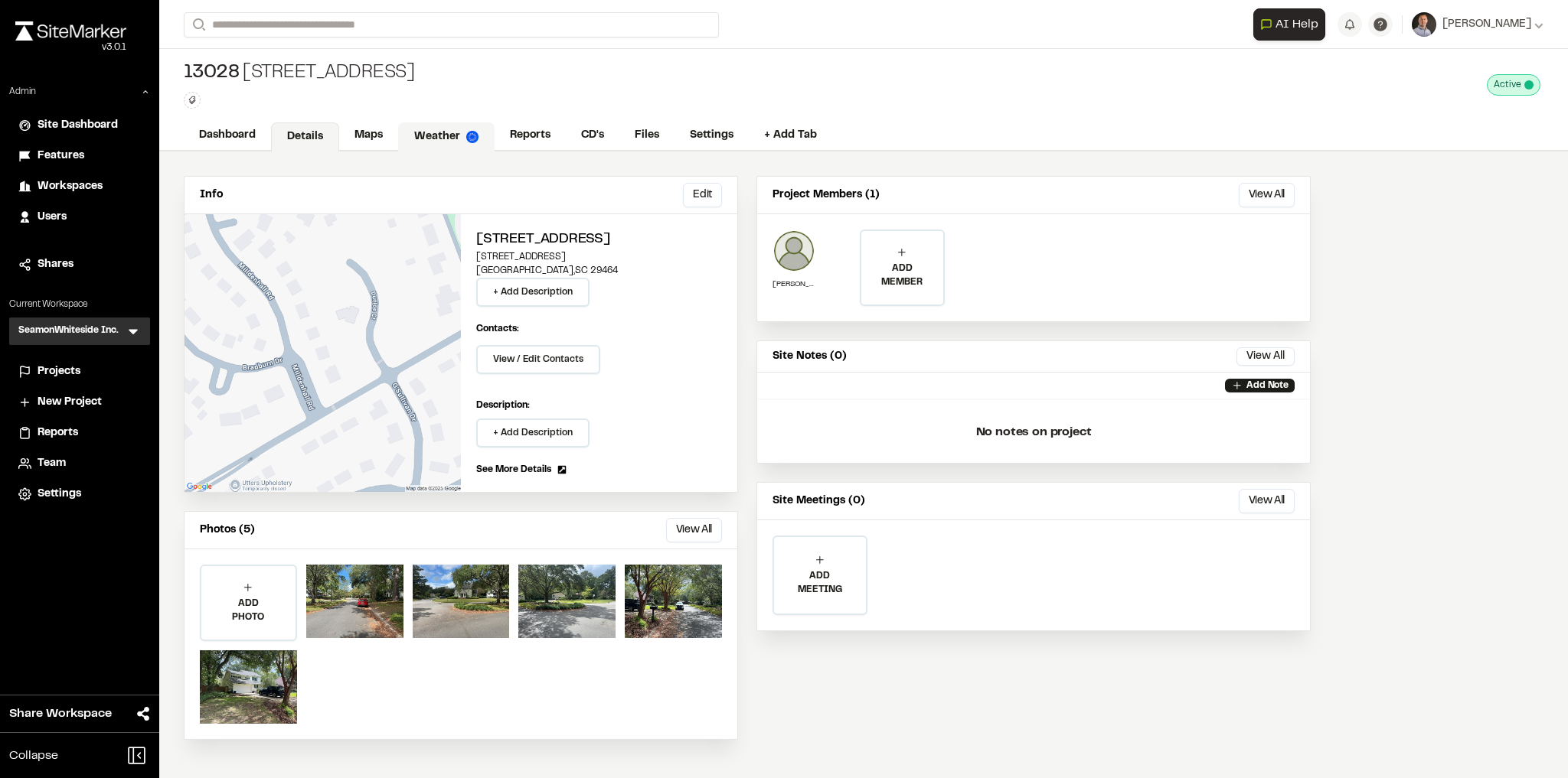
click at [452, 138] on link "Weather" at bounding box center [446, 136] width 96 height 29
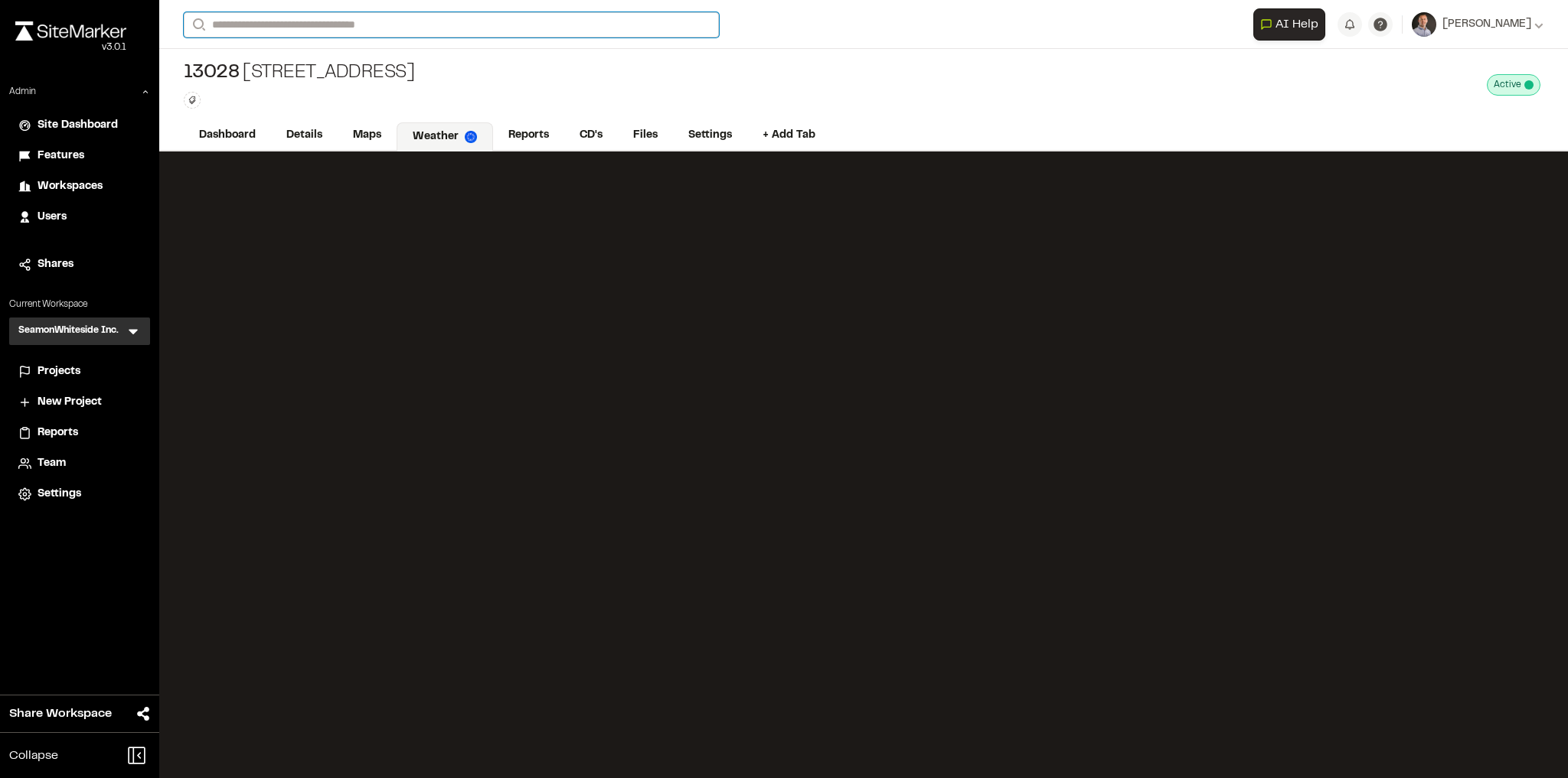
click at [310, 14] on input "Search" at bounding box center [451, 25] width 535 height 26
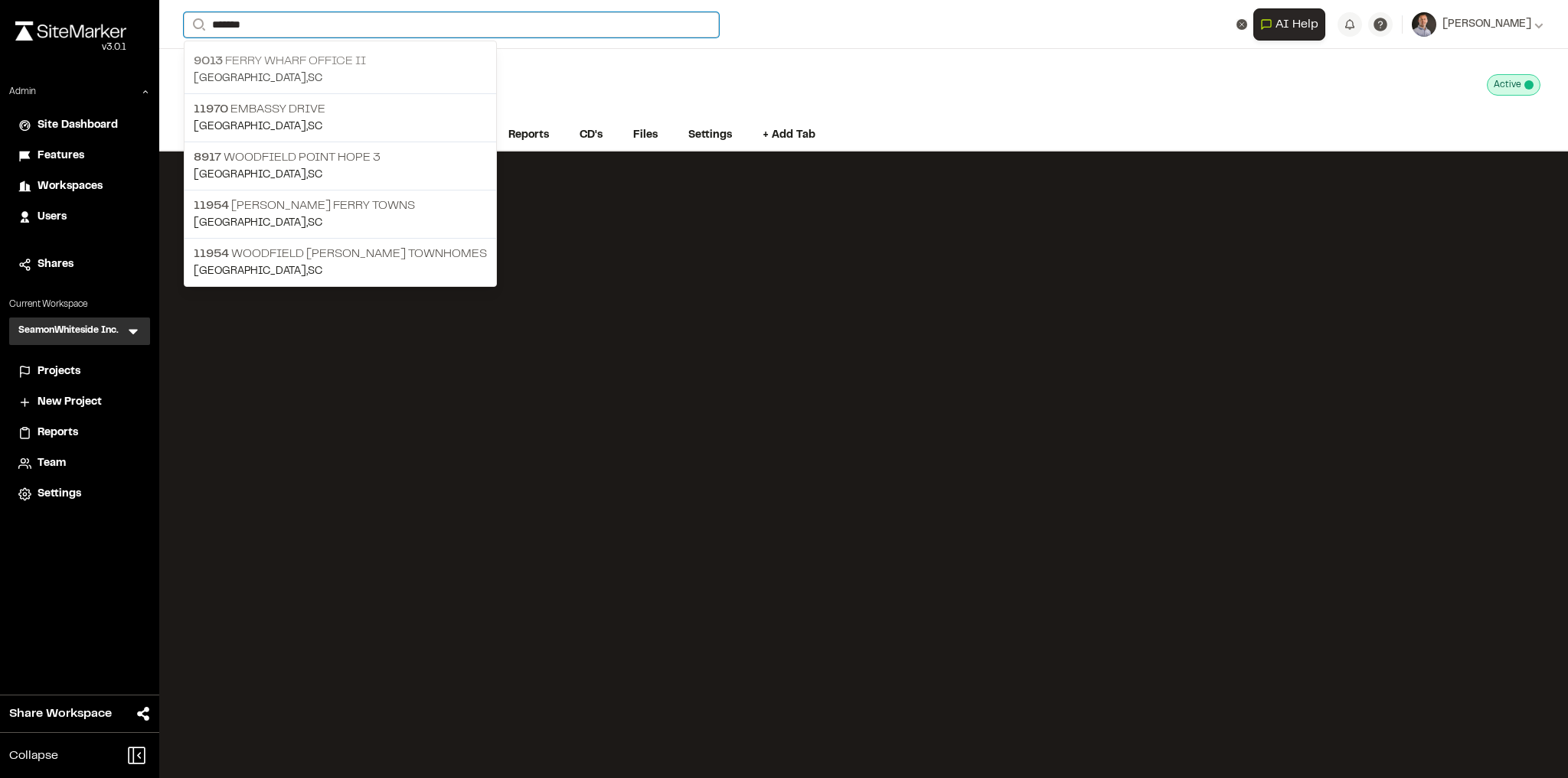
type input "*******"
click at [393, 70] on p "Mt Pleasant , SC" at bounding box center [340, 78] width 293 height 17
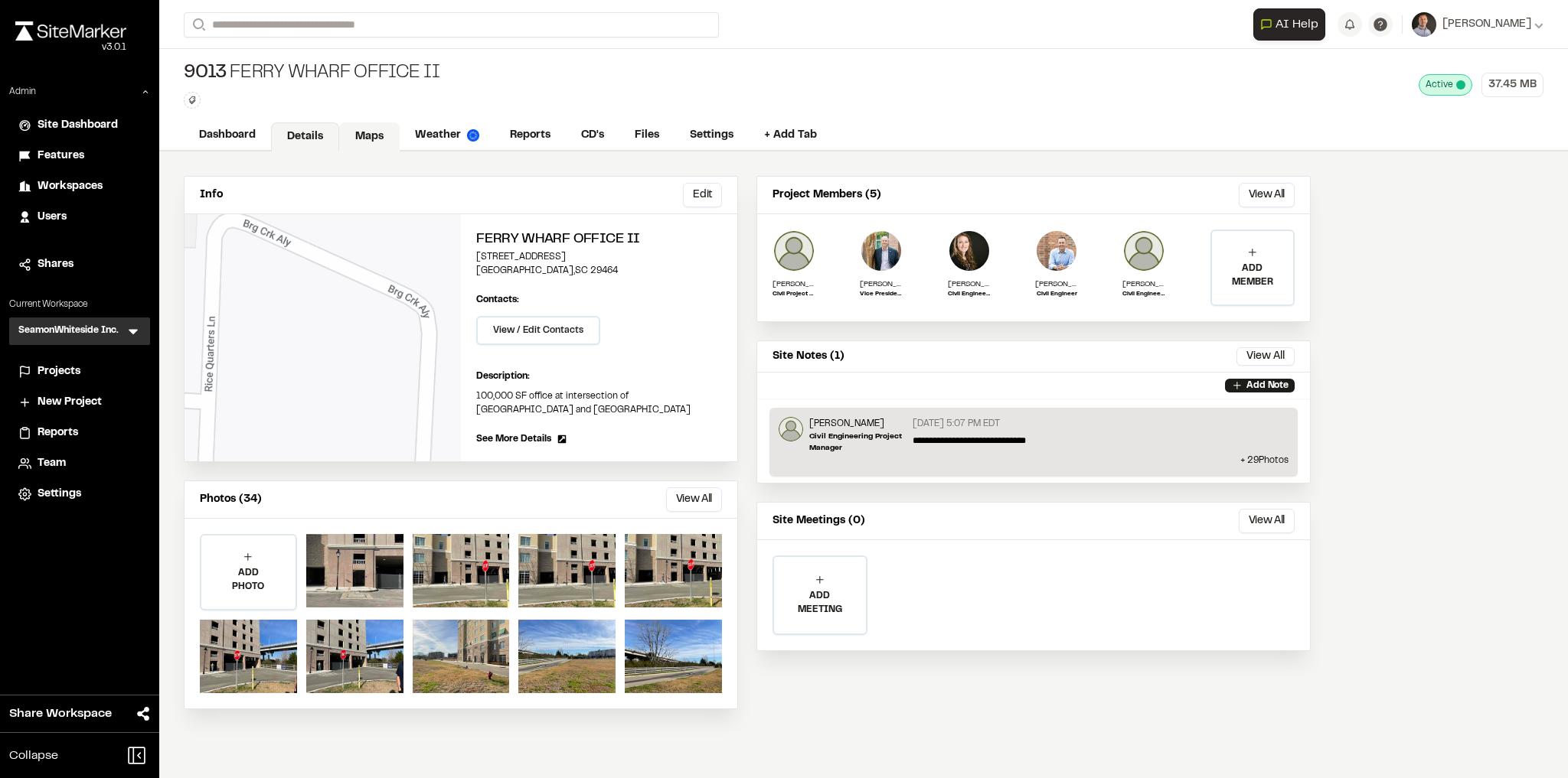
click at [369, 144] on link "Maps" at bounding box center [370, 136] width 61 height 29
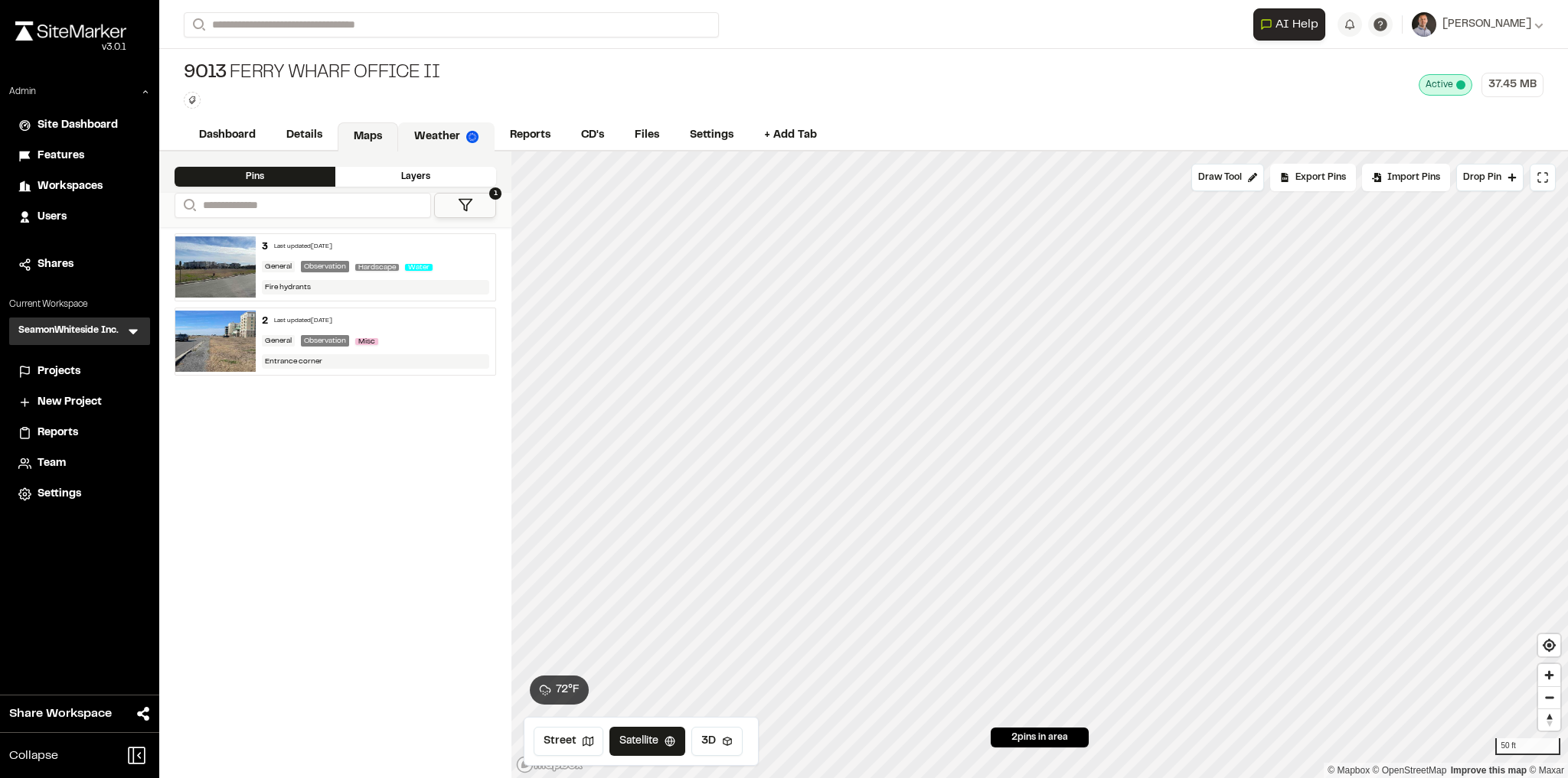
click at [447, 134] on link "Weather" at bounding box center [446, 136] width 96 height 29
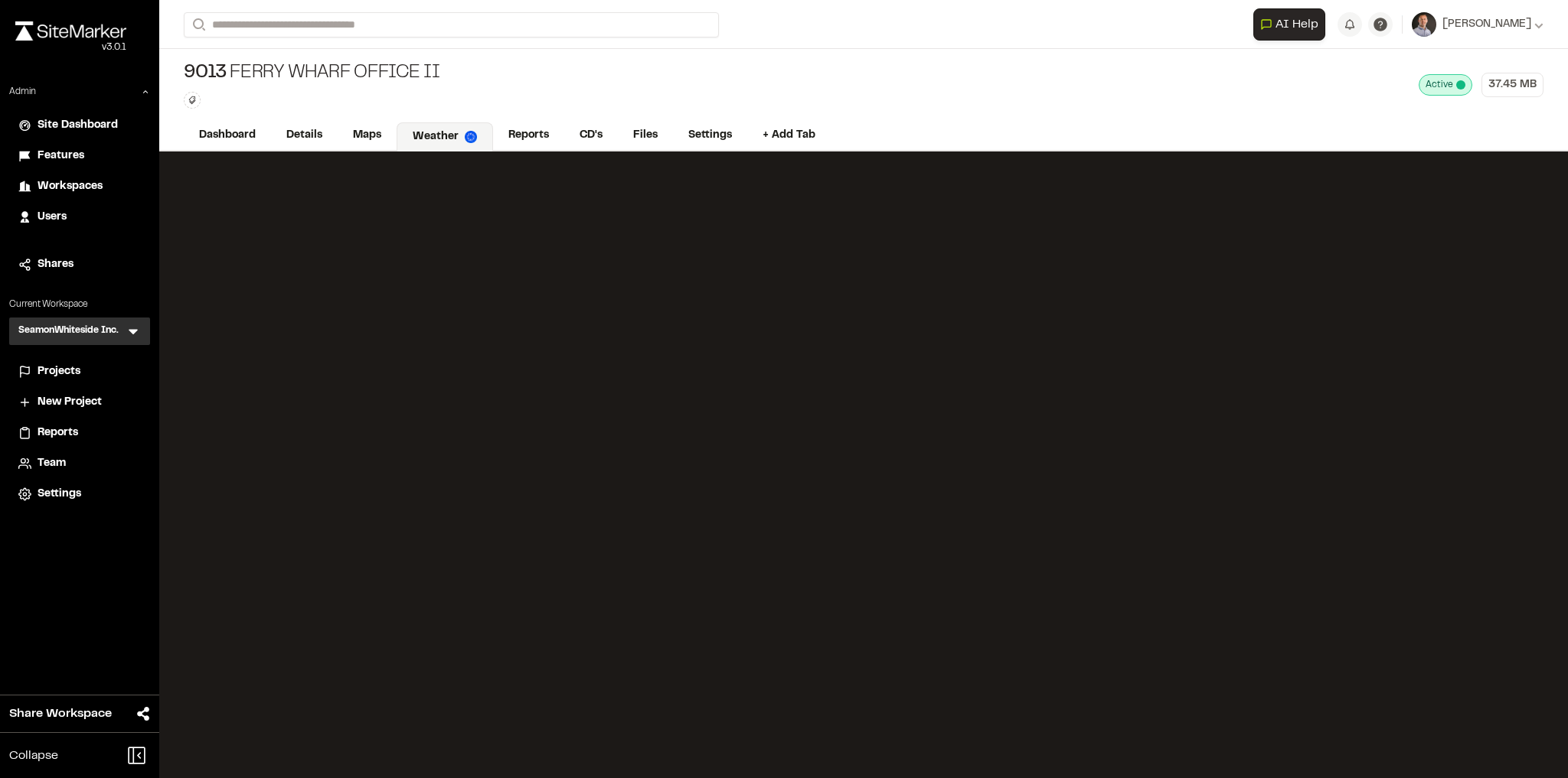
click at [99, 378] on div "Projects" at bounding box center [89, 372] width 103 height 17
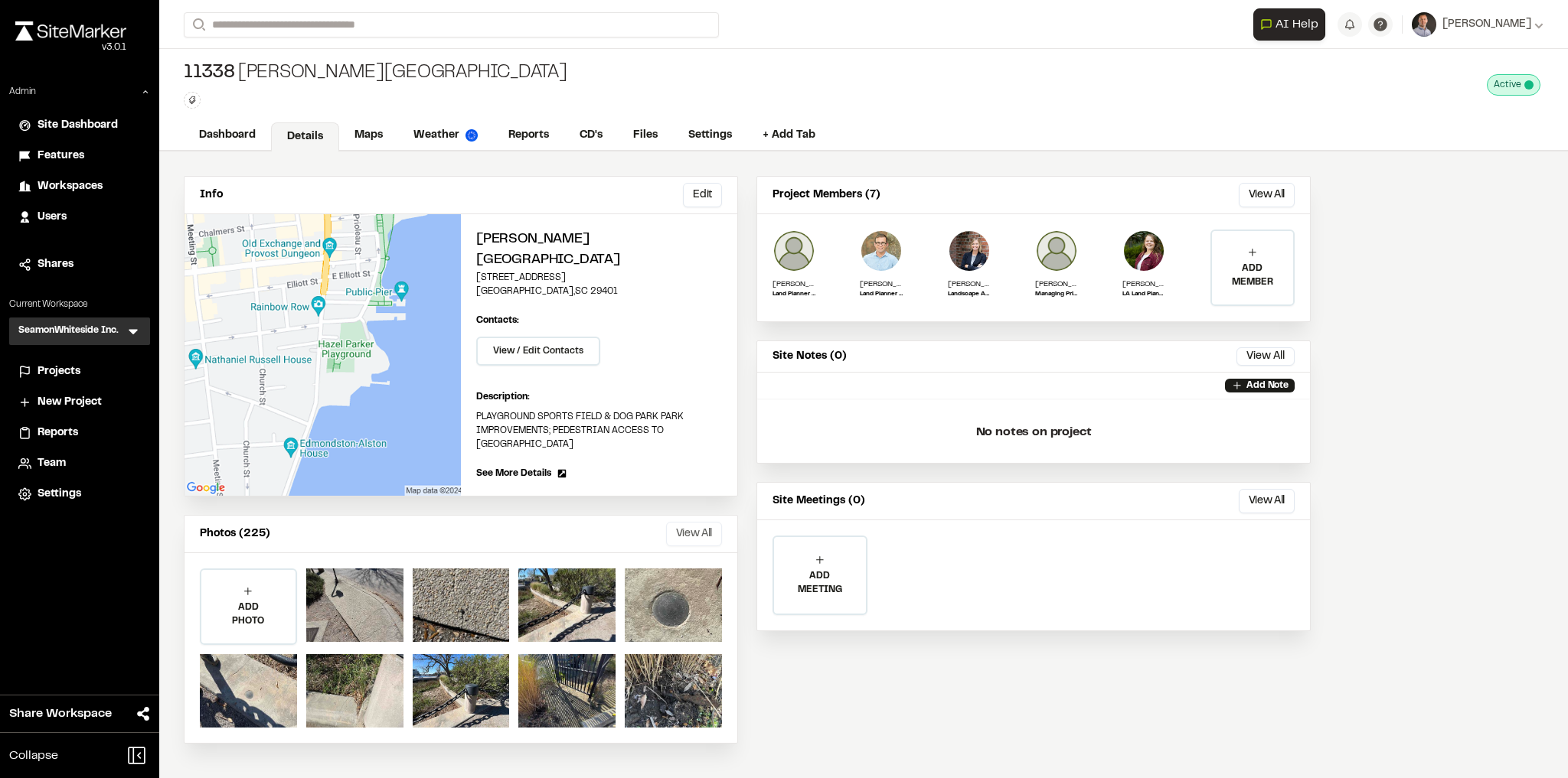
click at [705, 522] on button "View All" at bounding box center [693, 534] width 56 height 25
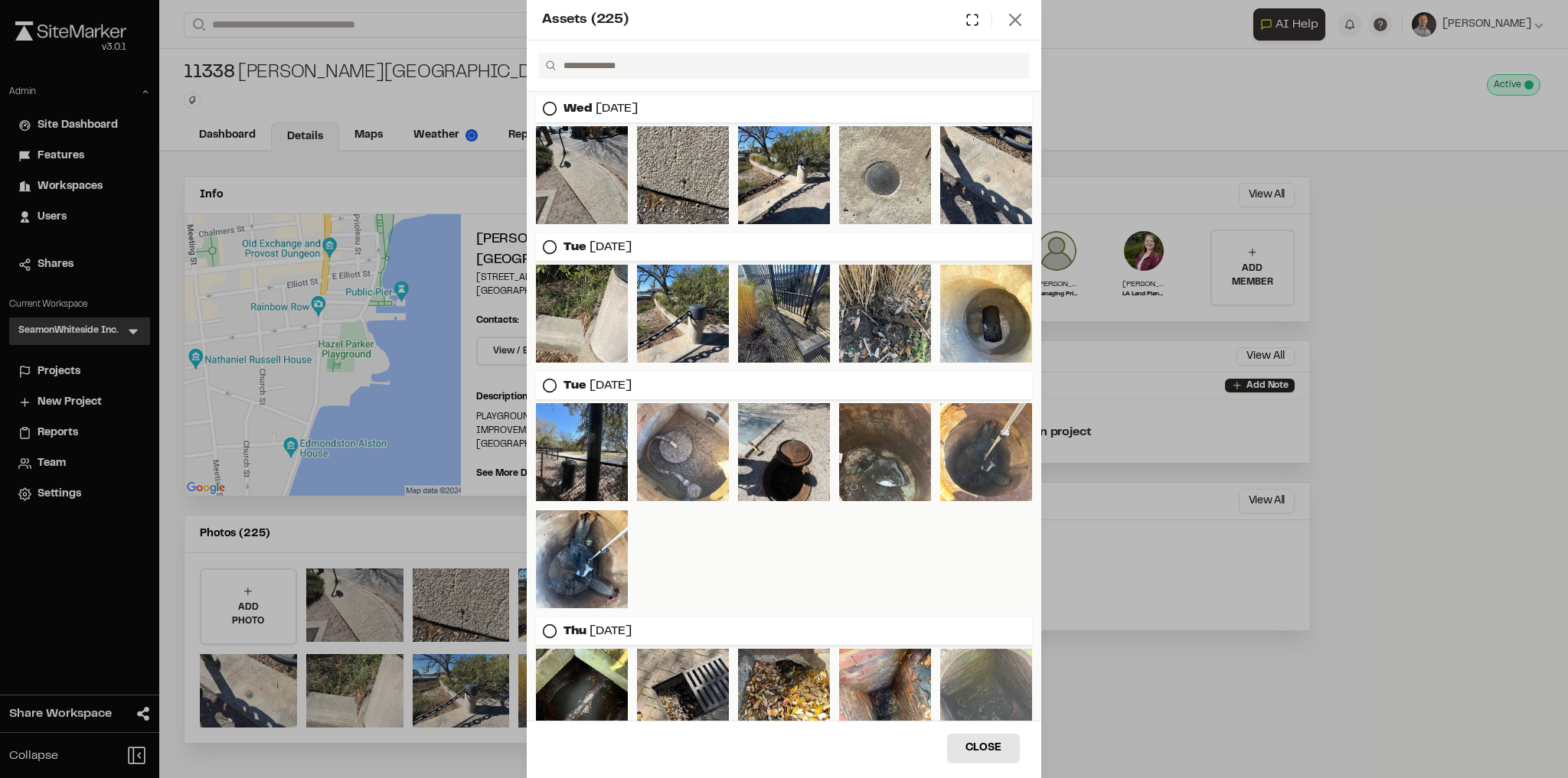
click at [1017, 20] on icon at bounding box center [1015, 20] width 22 height 22
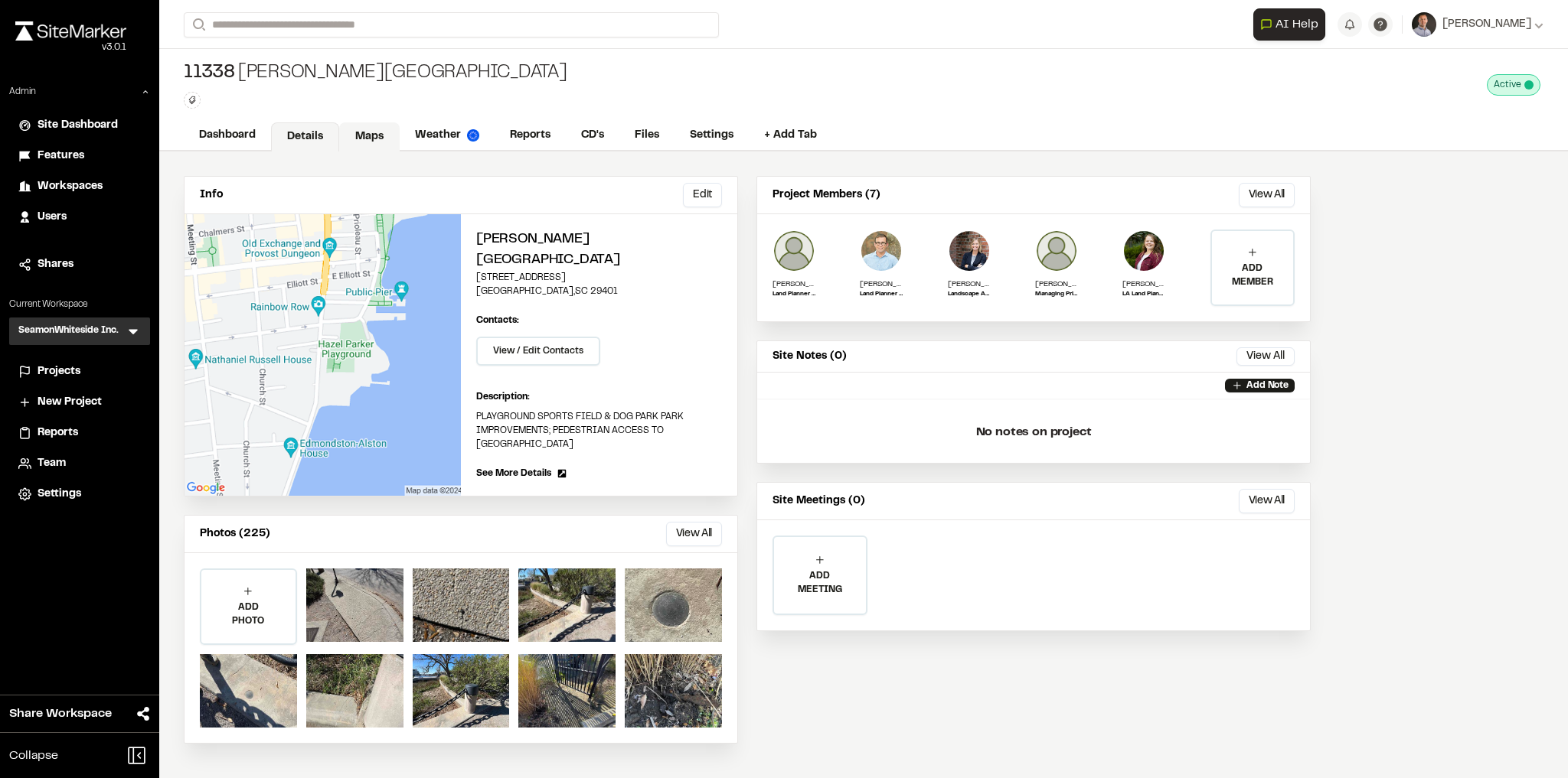
click at [373, 142] on link "Maps" at bounding box center [370, 136] width 61 height 29
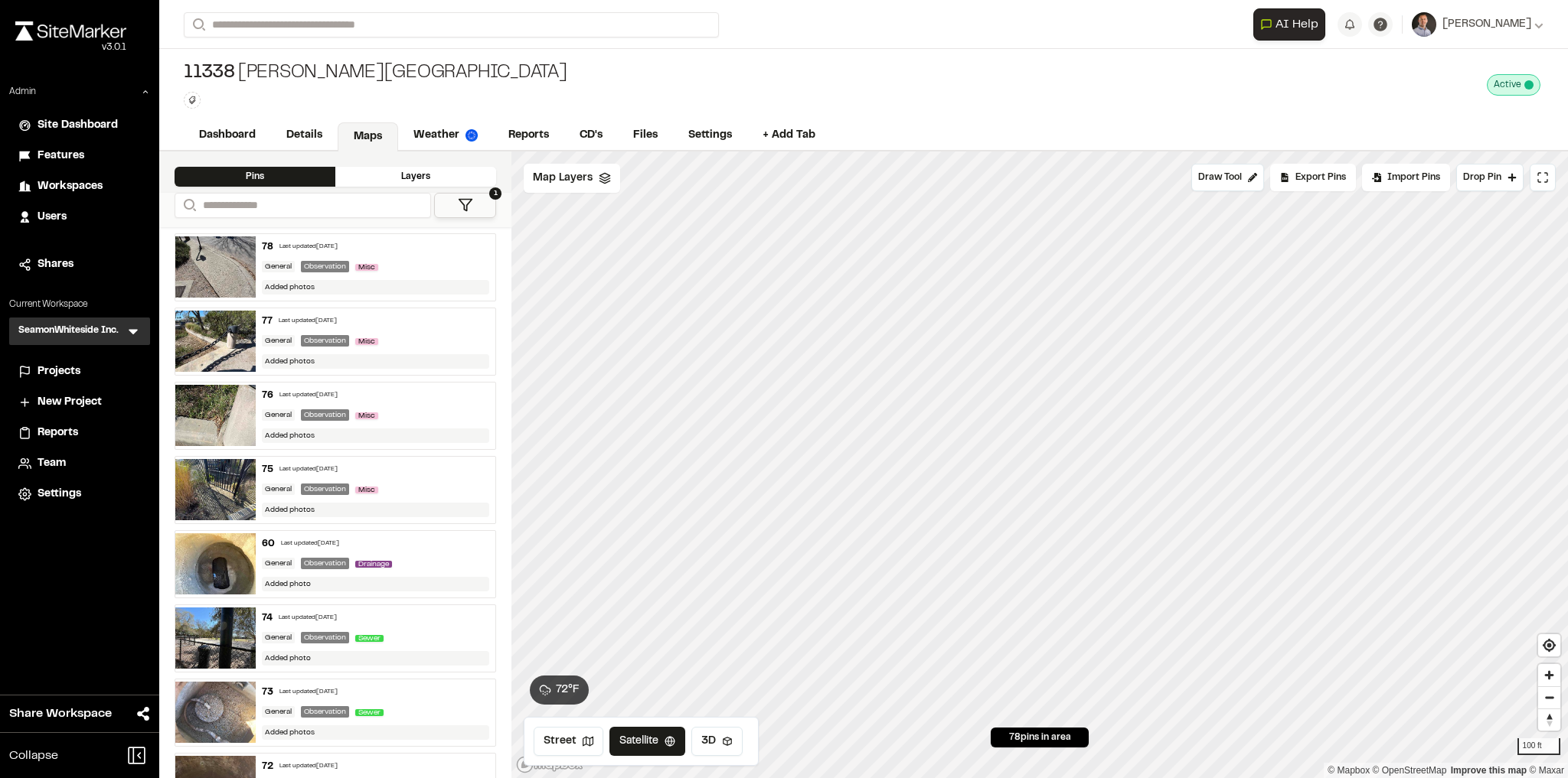
click at [125, 374] on div "Projects" at bounding box center [89, 372] width 103 height 17
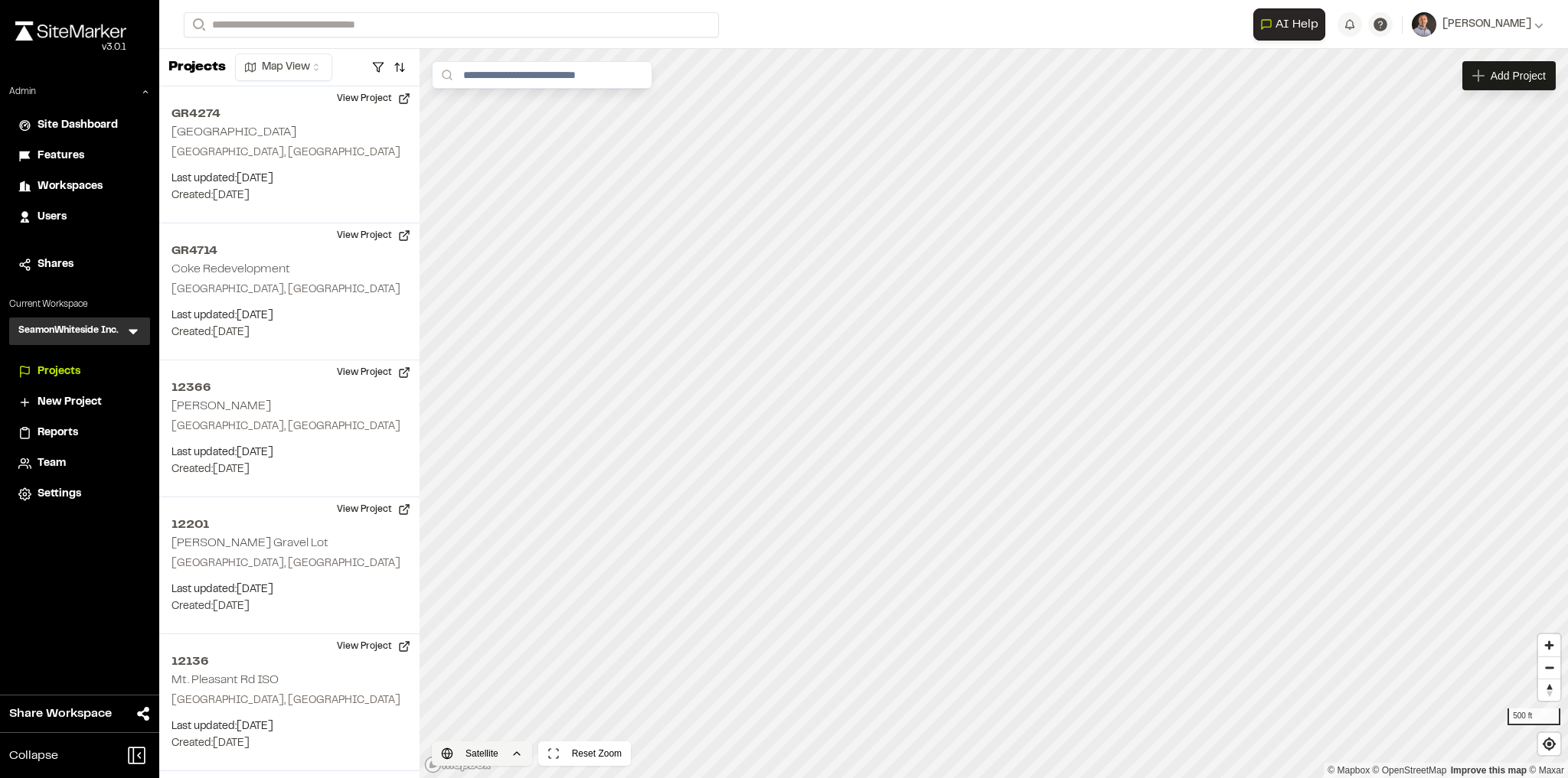
click at [497, 753] on html "Close sidebar v 3.0.1 Admin Site Dashboard Features Workspaces Users Shares Cur…" at bounding box center [784, 389] width 1568 height 778
click at [492, 668] on span "Road" at bounding box center [479, 670] width 26 height 17
